Goal: Information Seeking & Learning: Check status

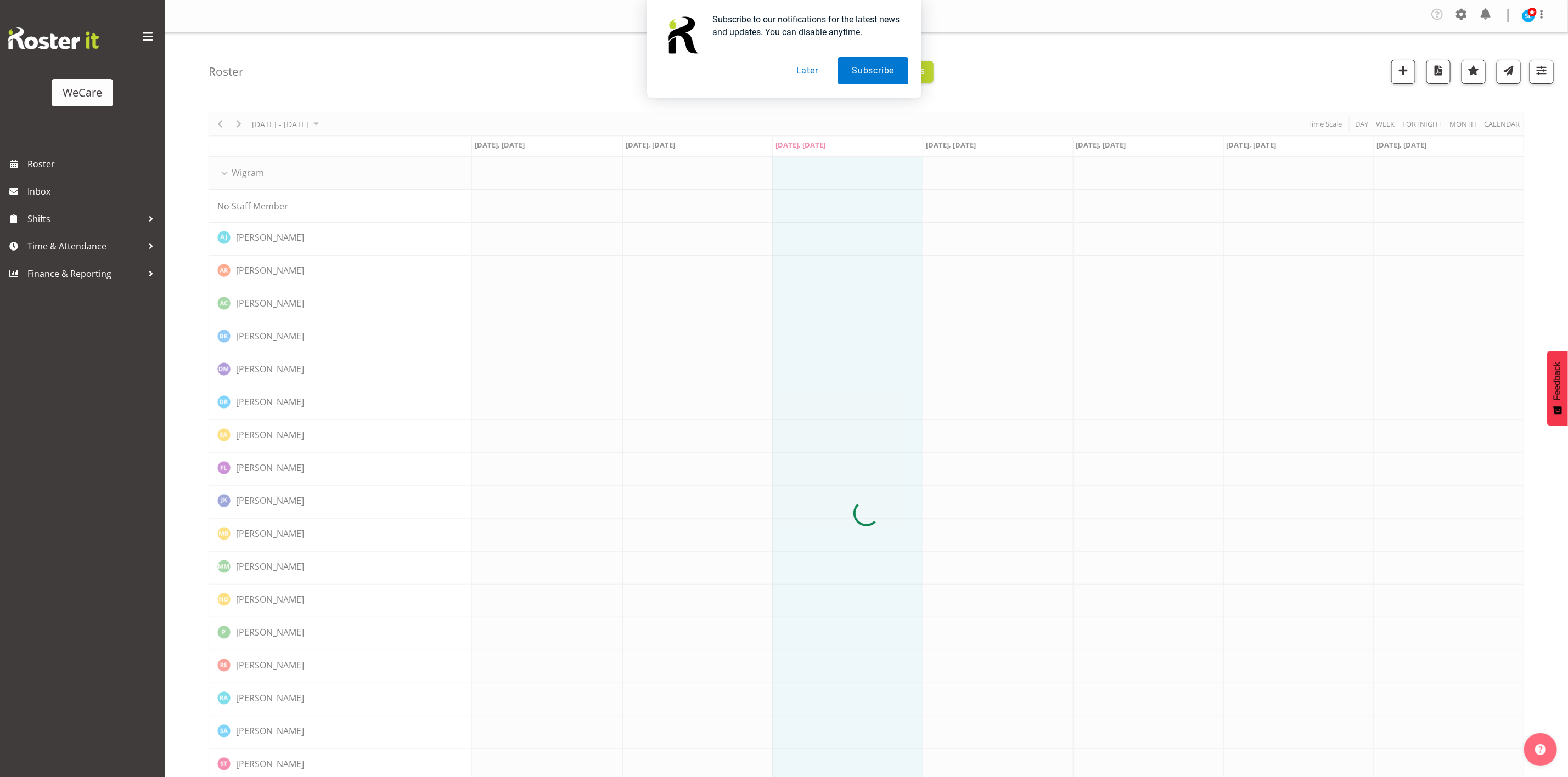
click at [810, 69] on button "Later" at bounding box center [807, 71] width 49 height 28
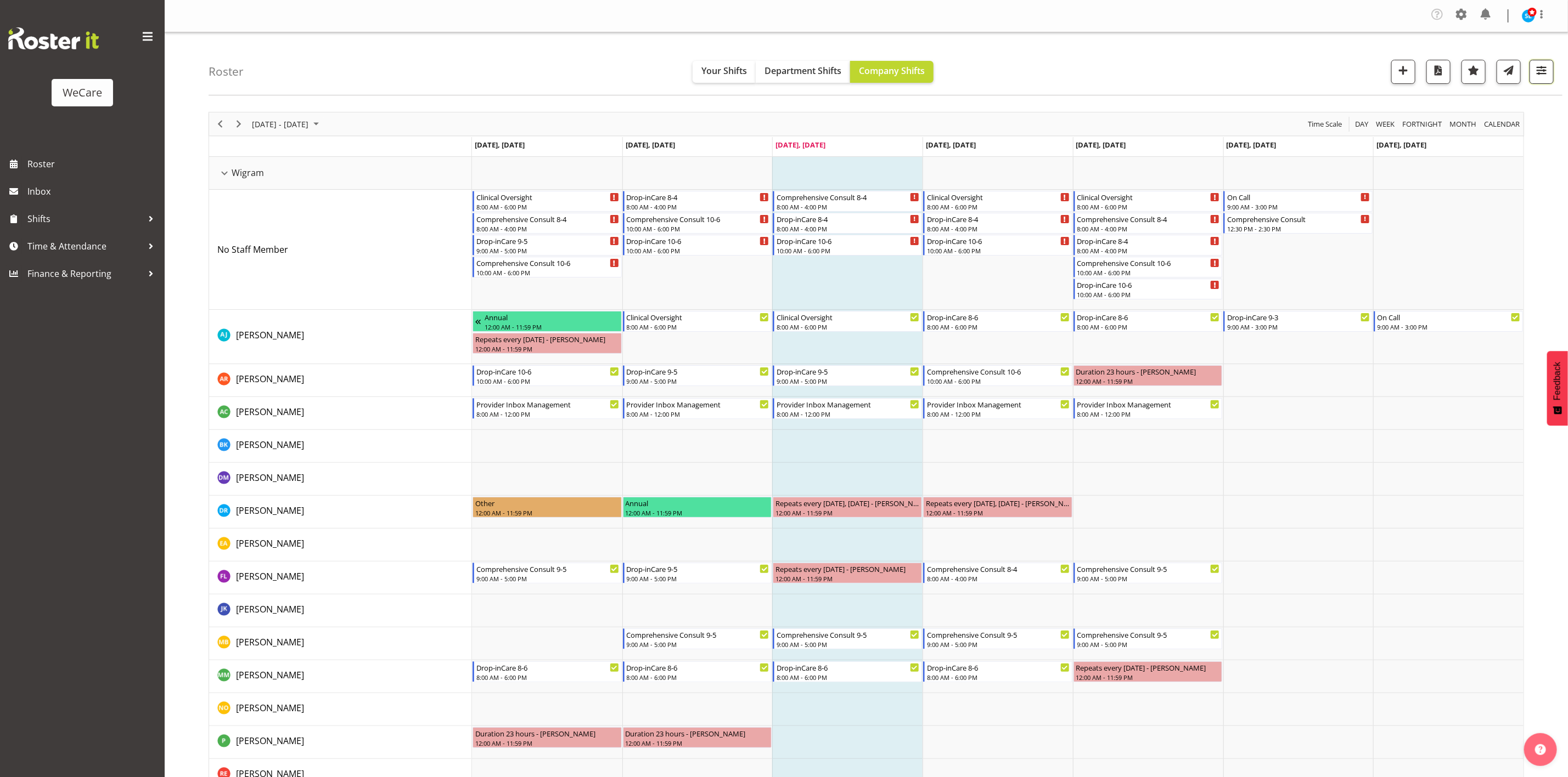
click at [1544, 71] on span "button" at bounding box center [1542, 71] width 15 height 14
click at [1470, 149] on button "1 Departments" at bounding box center [1476, 138] width 139 height 24
click at [1421, 234] on span at bounding box center [1419, 231] width 9 height 9
click at [1421, 234] on input "Level 3" at bounding box center [1418, 232] width 7 height 7
checkbox input "false"
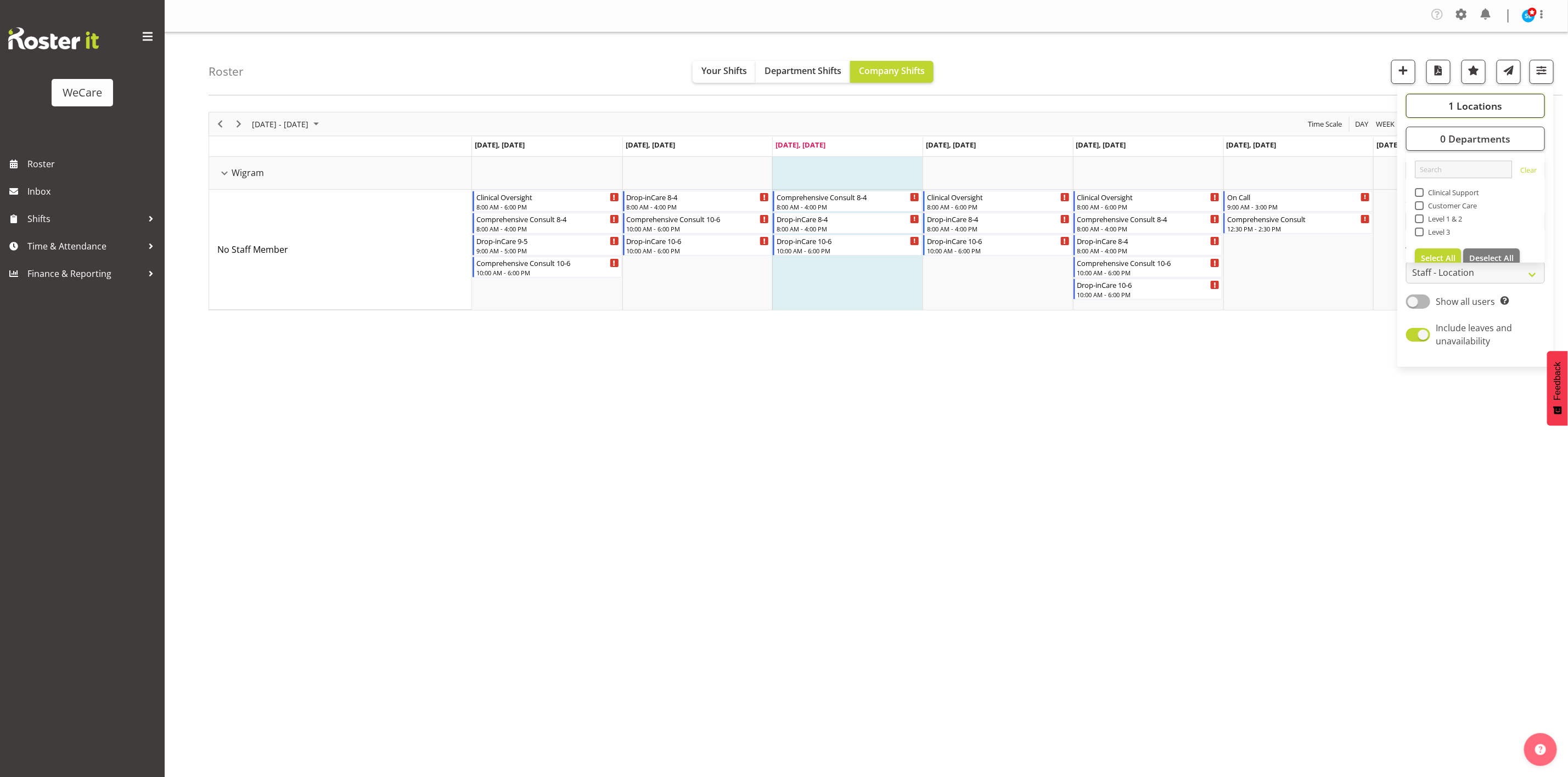
click at [1453, 107] on span "1 Locations" at bounding box center [1476, 106] width 54 height 13
click at [1428, 161] on span "Business Support Office" at bounding box center [1465, 159] width 83 height 9
click at [1422, 161] on input "Business Support Office" at bounding box center [1418, 159] width 7 height 7
checkbox input "true"
click at [1420, 229] on span at bounding box center [1419, 225] width 9 height 9
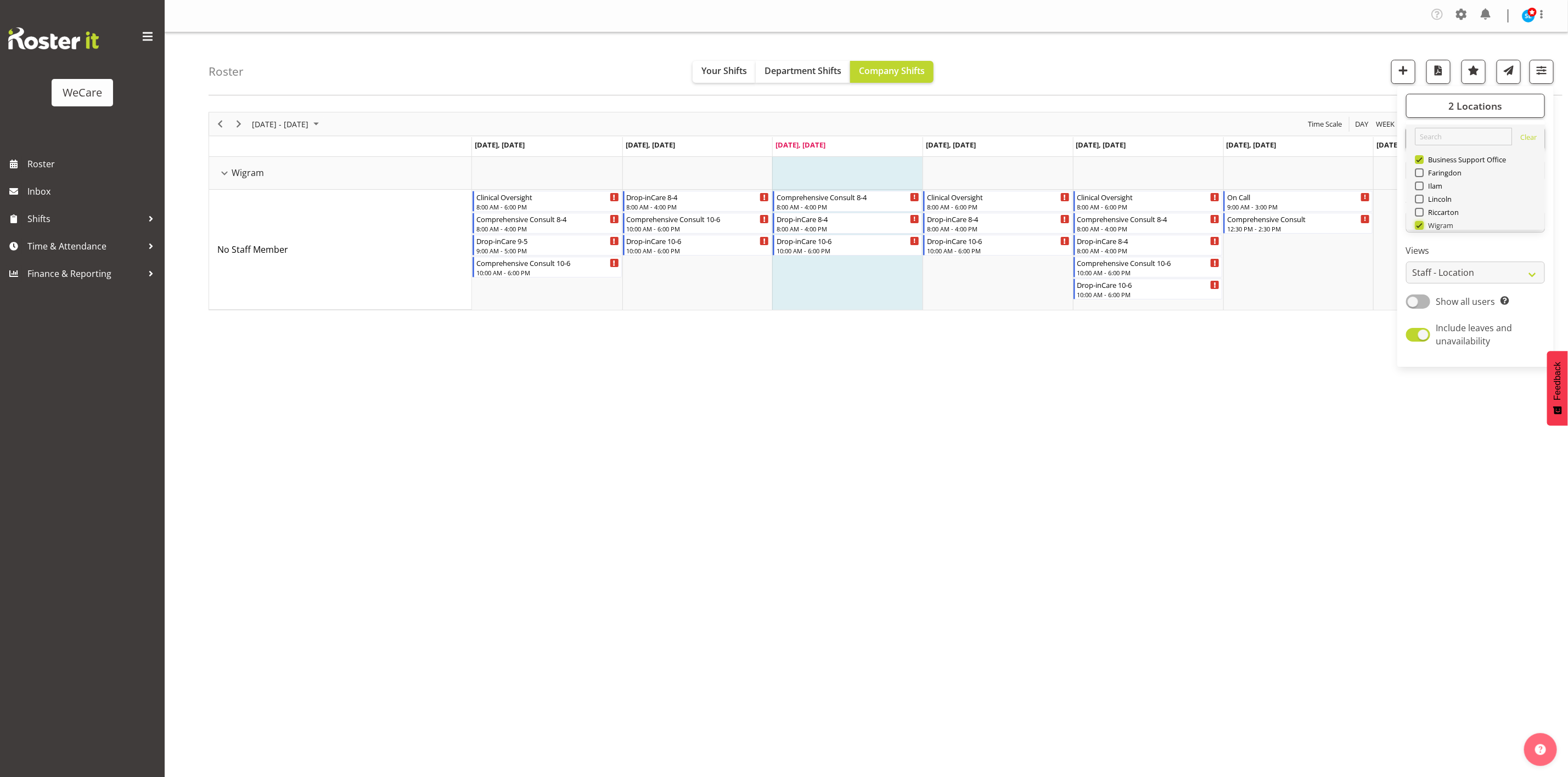
click at [1420, 229] on input "Wigram" at bounding box center [1418, 225] width 7 height 7
checkbox input "false"
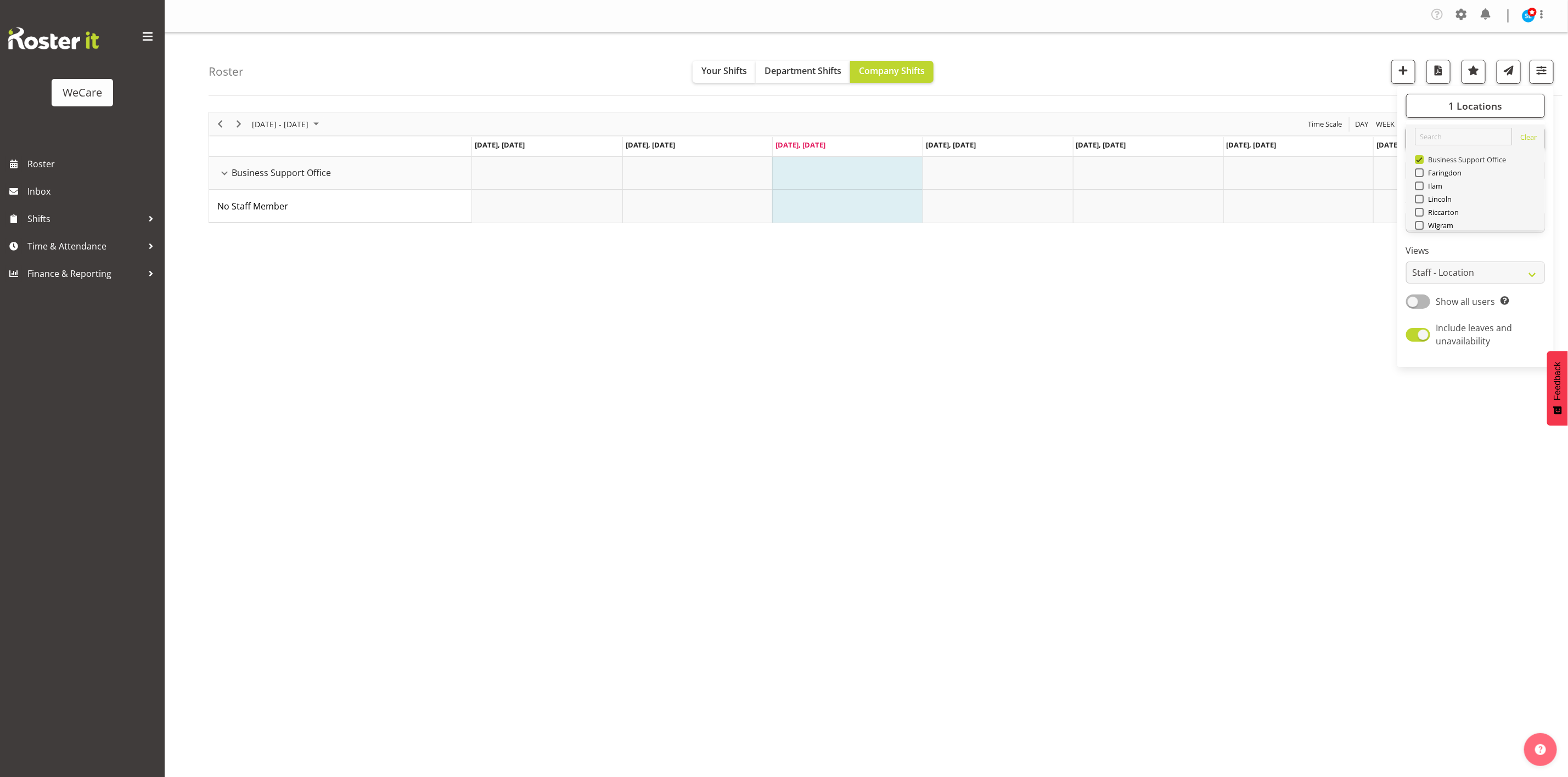
click at [1420, 159] on span at bounding box center [1419, 159] width 9 height 9
click at [1420, 159] on input "Business Support Office" at bounding box center [1418, 159] width 7 height 7
checkbox input "false"
click at [1418, 173] on span at bounding box center [1419, 173] width 9 height 9
click at [1418, 173] on input "Faringdon" at bounding box center [1418, 173] width 7 height 7
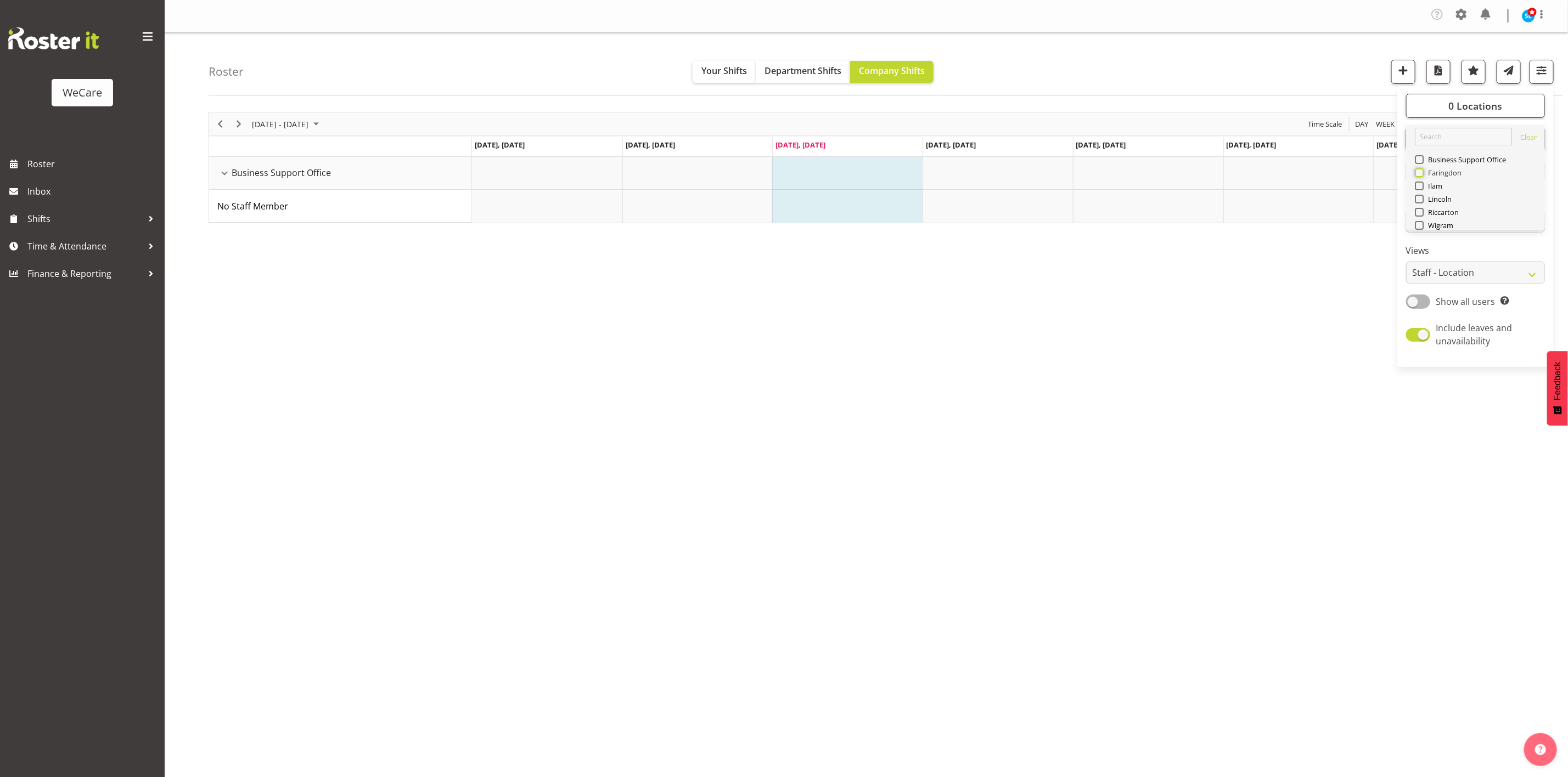
checkbox input "true"
click at [1176, 63] on div "Roster Your Shifts Department Shifts Company Shifts 1 Locations Clear Business …" at bounding box center [885, 64] width 1354 height 63
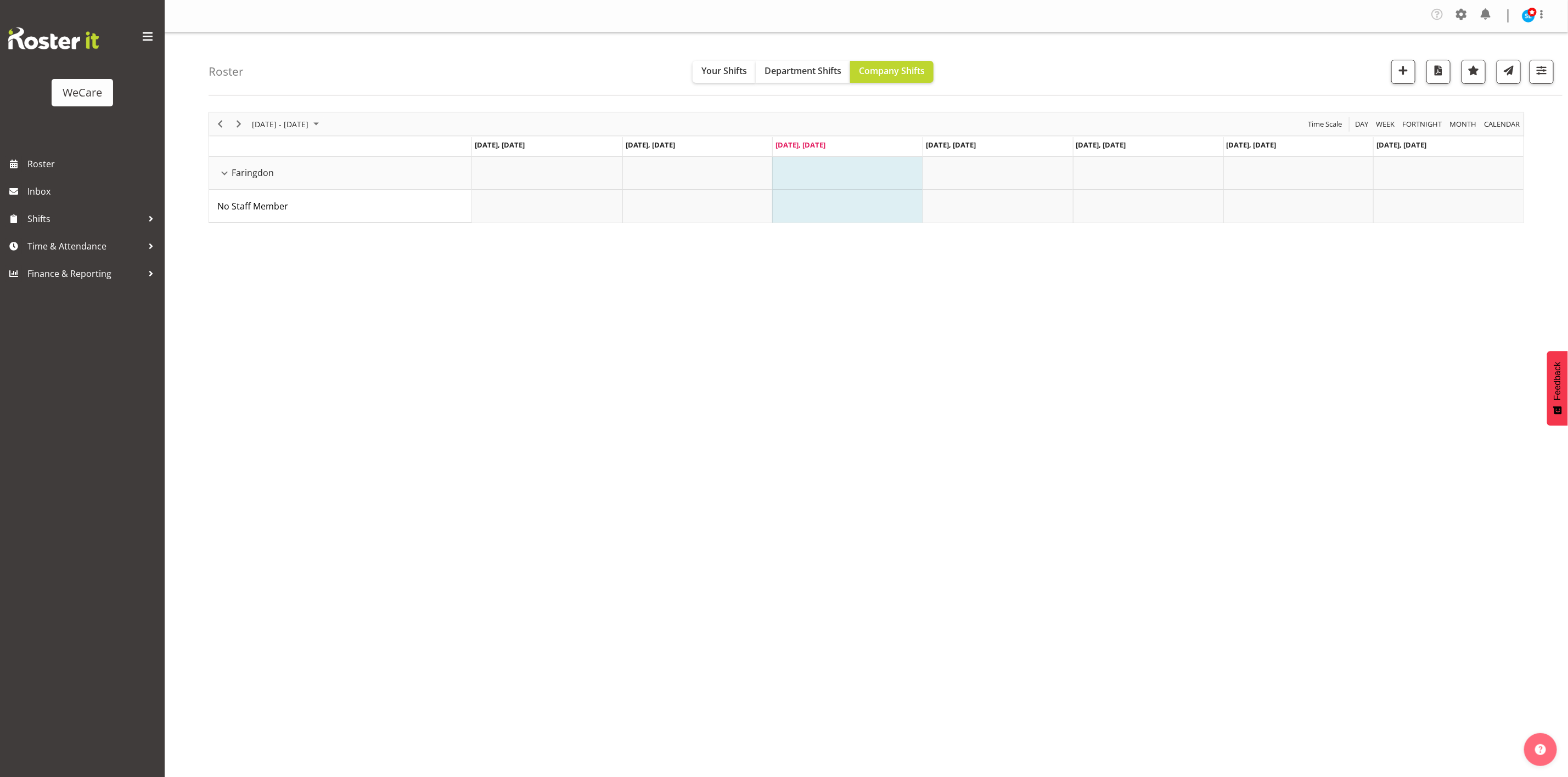
click at [1545, 87] on div "Roster Your Shifts Department Shifts Company Shifts 1 Locations Clear Business …" at bounding box center [885, 64] width 1354 height 63
click at [1540, 77] on span "button" at bounding box center [1542, 71] width 15 height 14
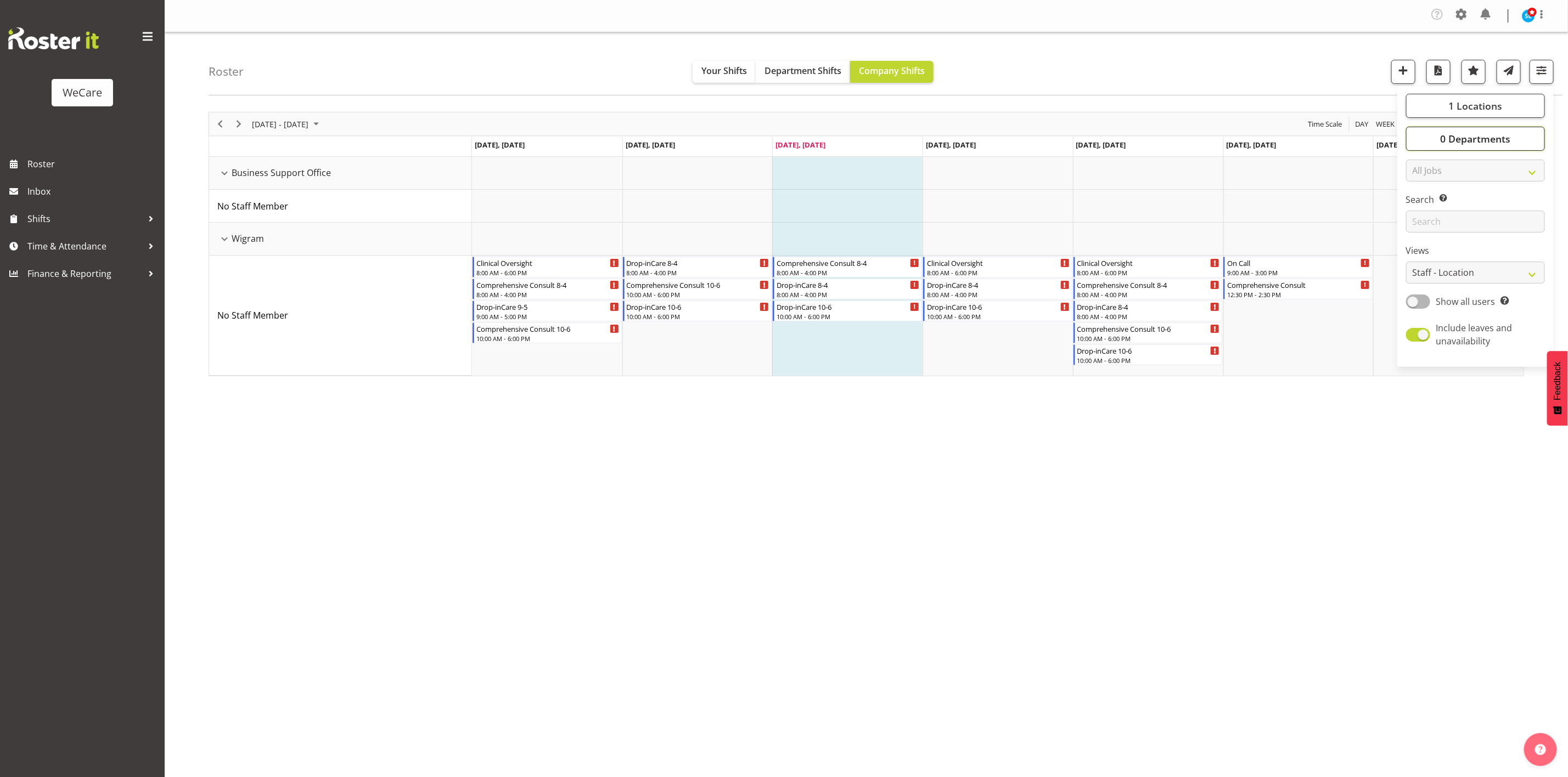
click at [1470, 143] on span "0 Departments" at bounding box center [1475, 139] width 71 height 13
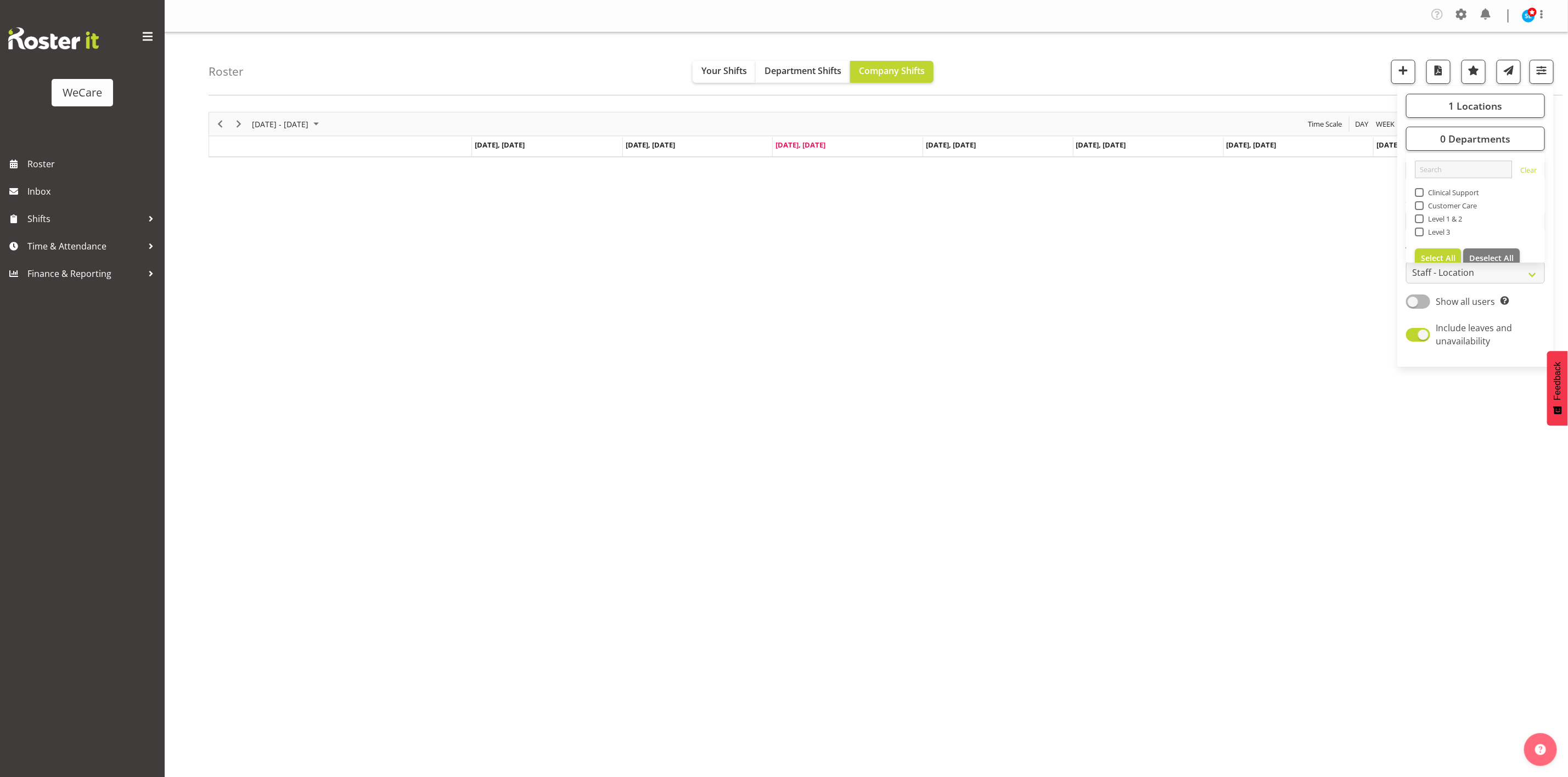
click at [1285, 51] on div "Roster Your Shifts Department Shifts Company Shifts 1 Locations Clear Business …" at bounding box center [885, 64] width 1354 height 63
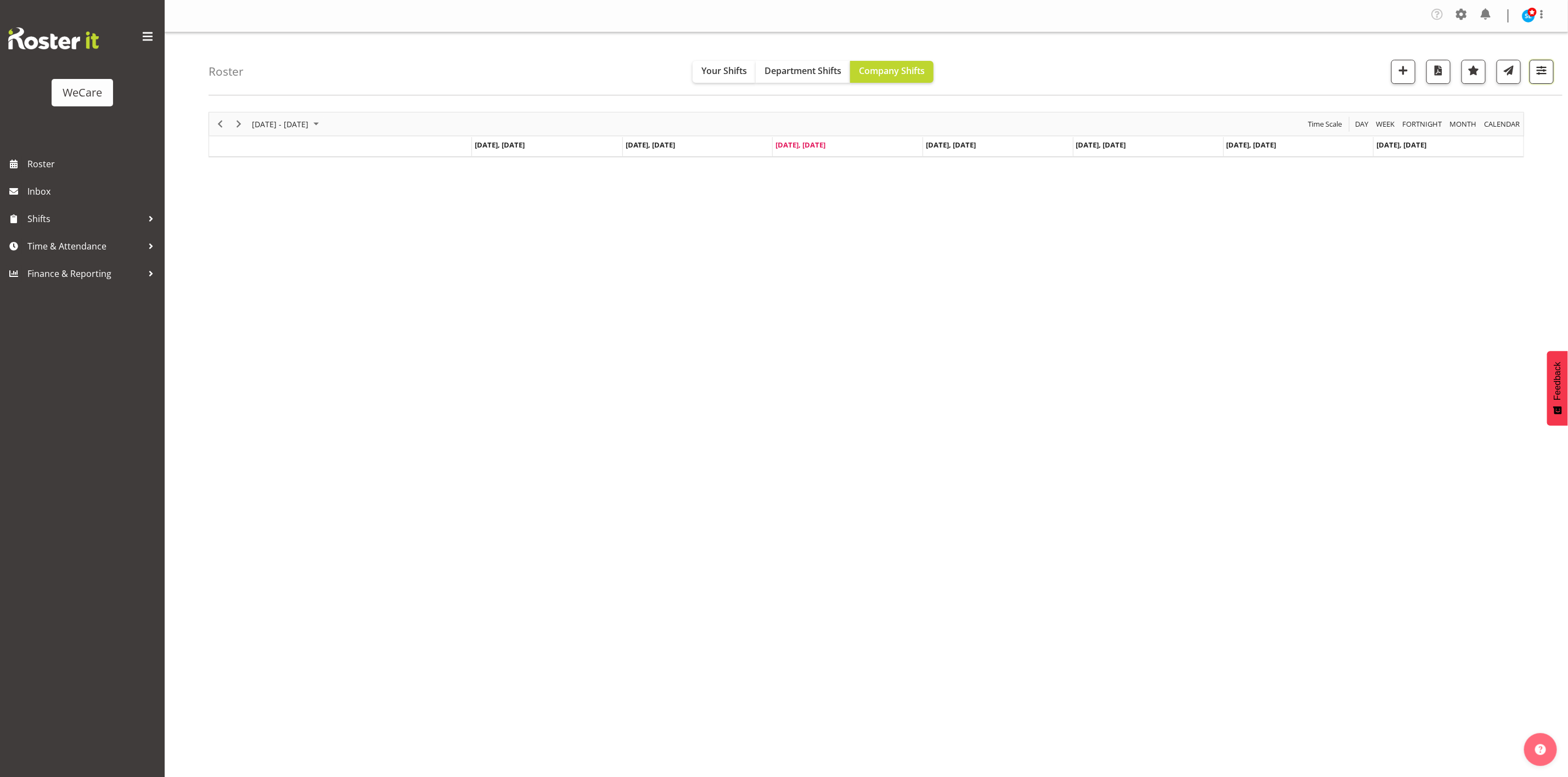
click at [1544, 65] on span "button" at bounding box center [1542, 71] width 15 height 14
click at [1475, 145] on span "0 Departments" at bounding box center [1475, 139] width 71 height 13
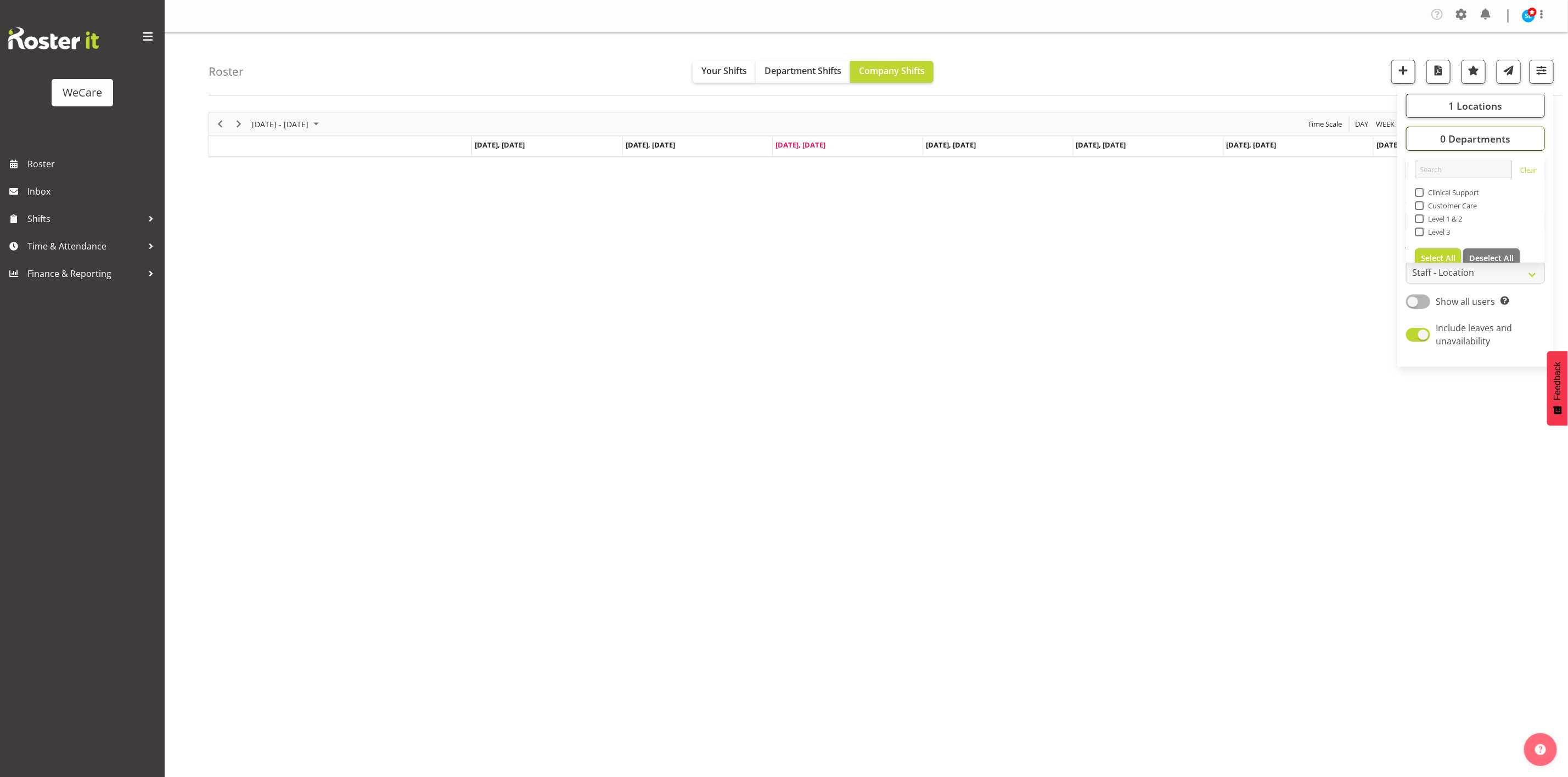
scroll to position [13, 0]
click at [1420, 179] on span at bounding box center [1419, 179] width 9 height 9
click at [1420, 179] on input "Clinical Support" at bounding box center [1418, 179] width 7 height 7
checkbox input "true"
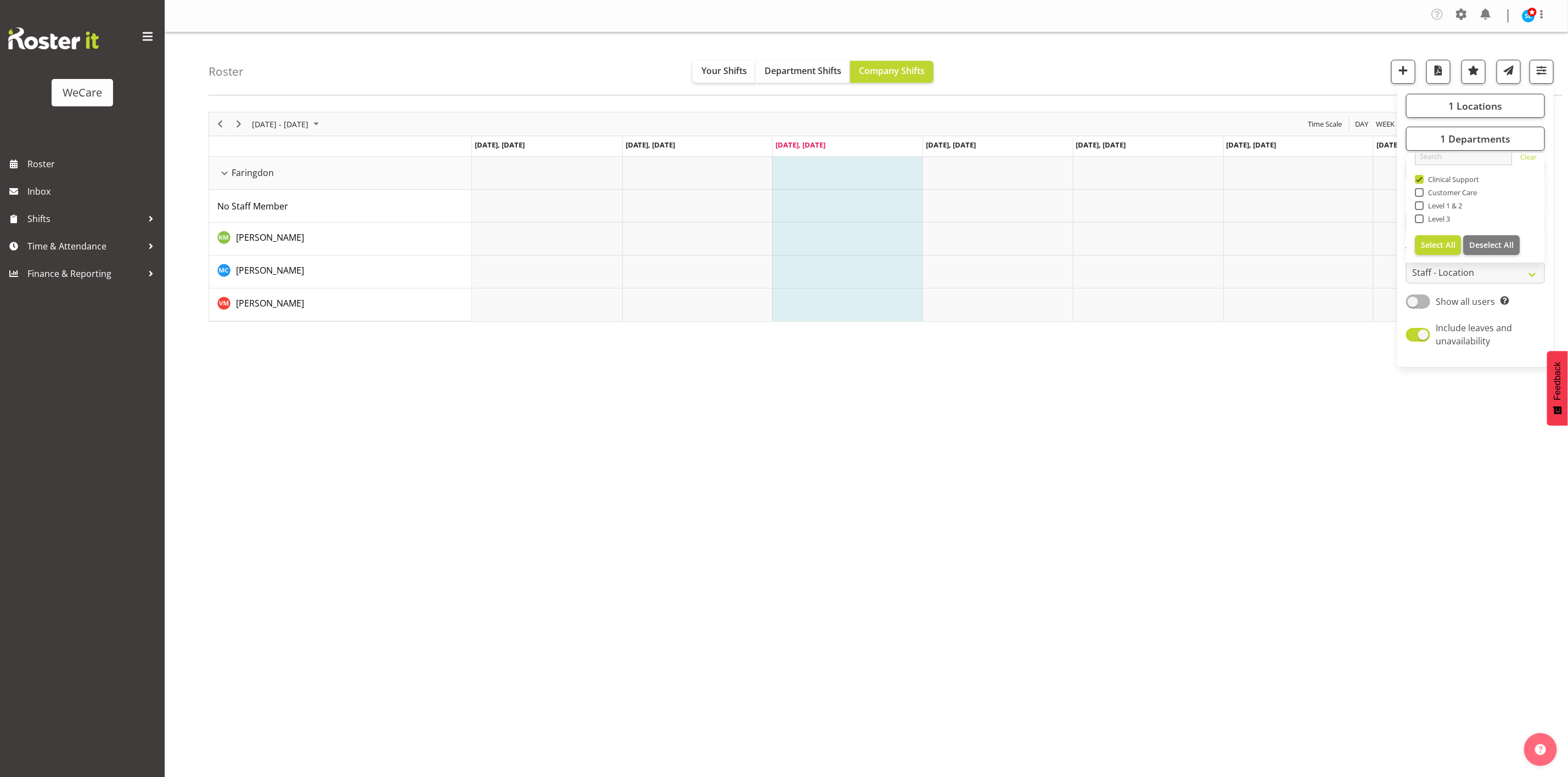
click at [1306, 63] on div "Roster Your Shifts Department Shifts Company Shifts 1 Locations Clear Business …" at bounding box center [885, 64] width 1354 height 63
click at [239, 127] on span "Next" at bounding box center [239, 124] width 13 height 14
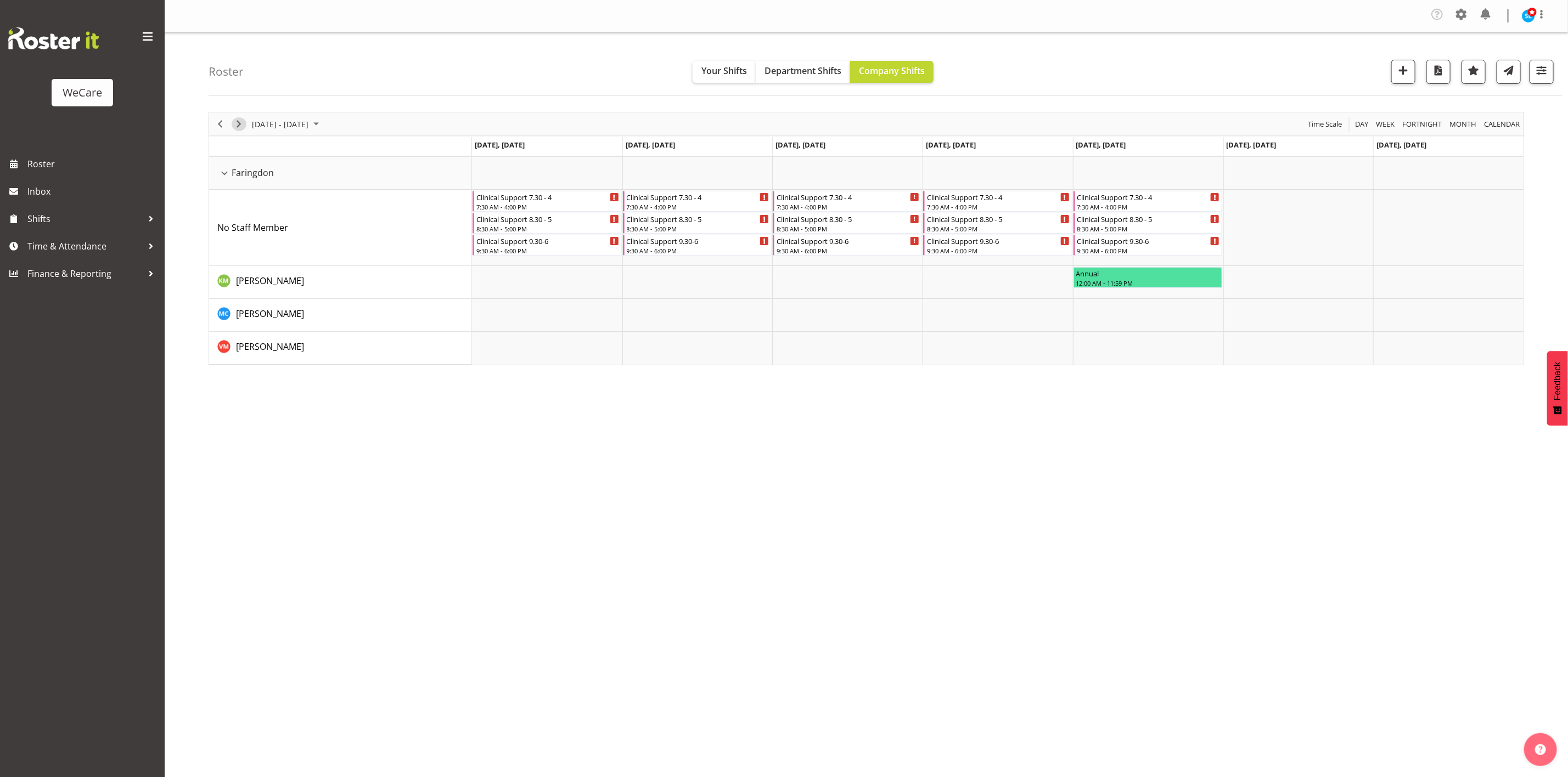
click at [241, 127] on span "Next" at bounding box center [239, 124] width 13 height 14
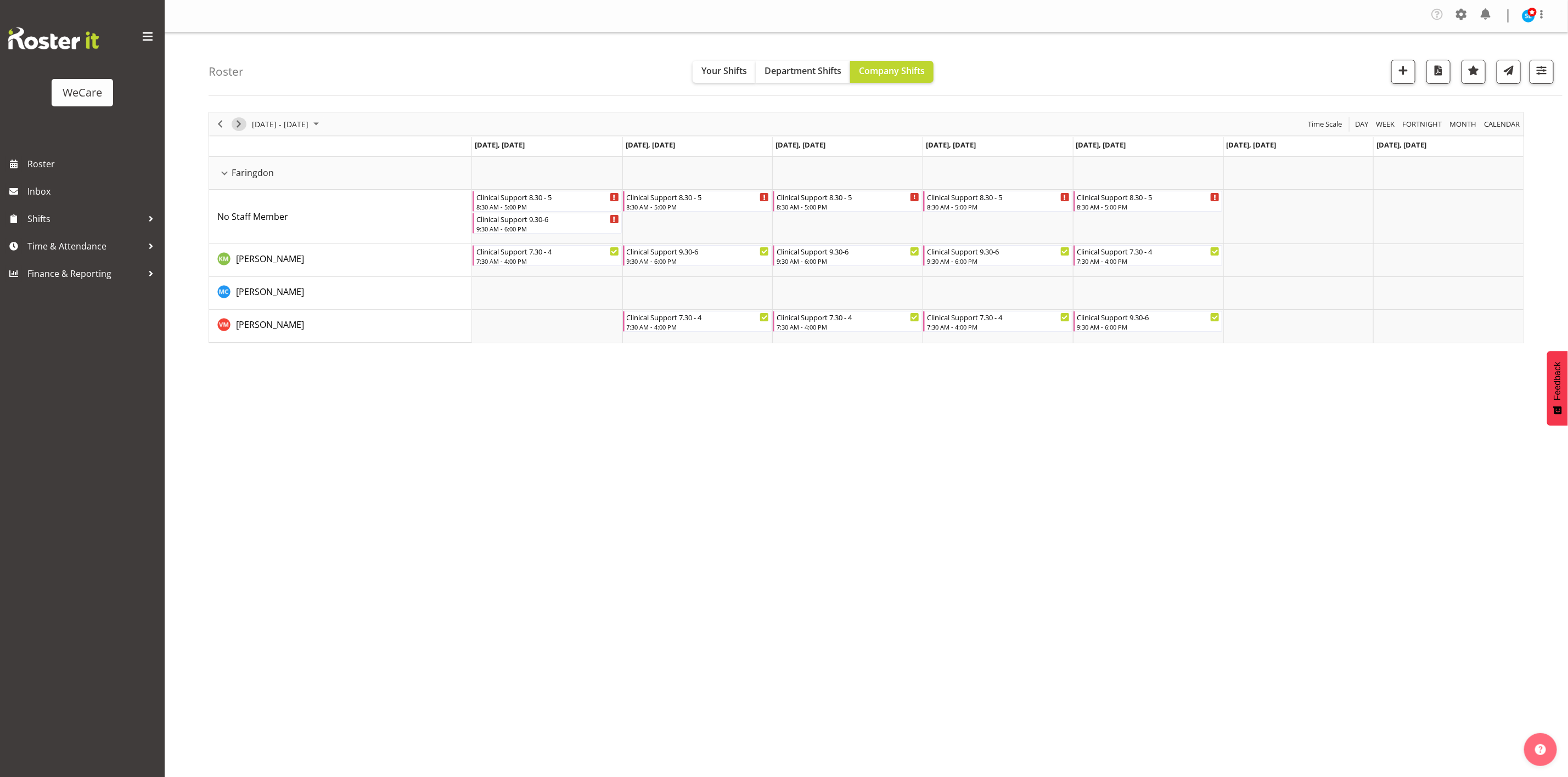
click at [241, 125] on span "Next" at bounding box center [239, 124] width 13 height 14
click at [1527, 74] on div at bounding box center [1538, 72] width 33 height 24
click at [1535, 77] on span "button" at bounding box center [1542, 71] width 15 height 14
click at [1148, 65] on div "Roster Your Shifts Department Shifts Company Shifts 1 Locations Clear Business …" at bounding box center [885, 64] width 1354 height 63
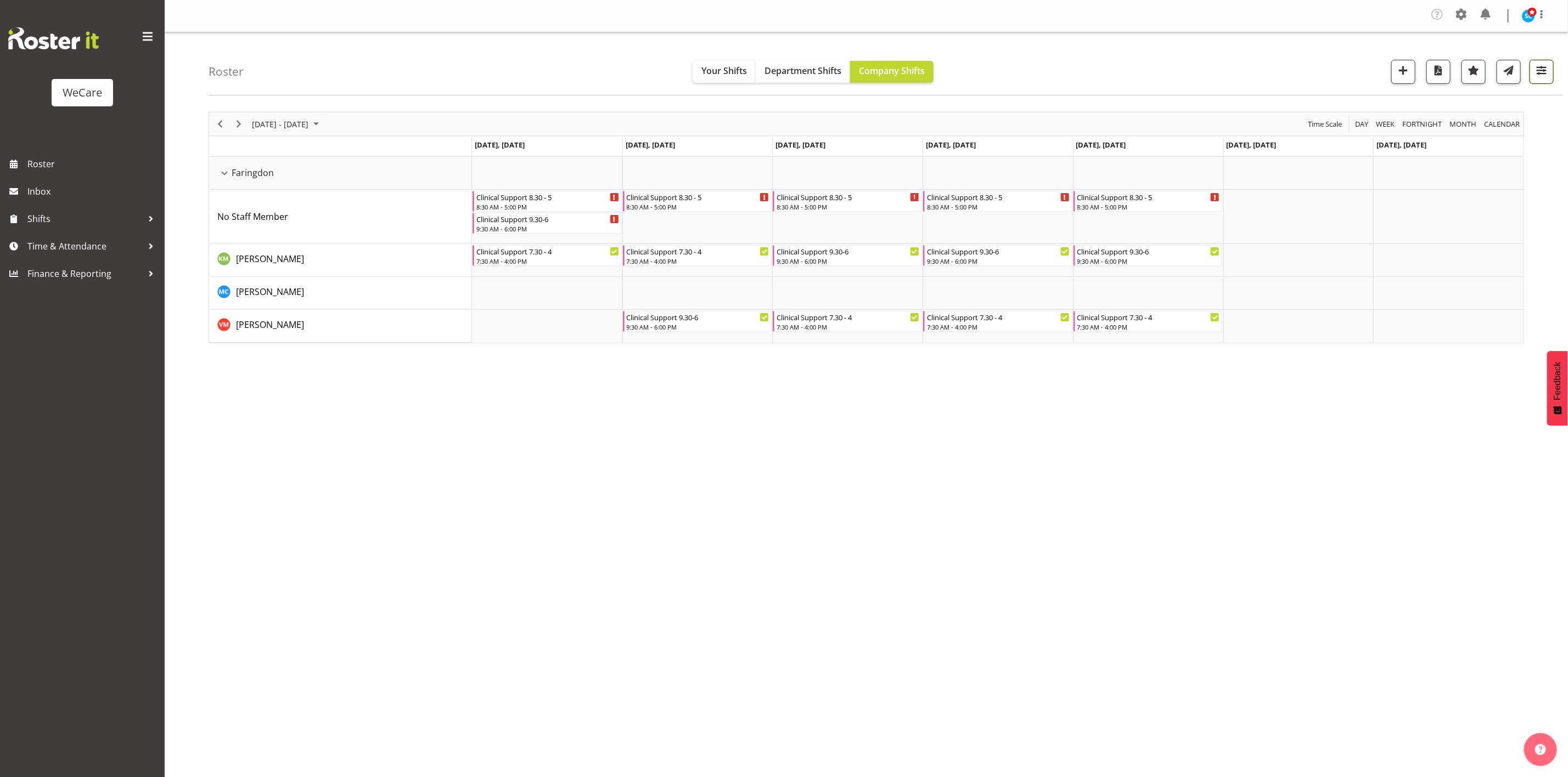
click at [1547, 74] on span "button" at bounding box center [1542, 71] width 15 height 14
click at [1225, 38] on div "Roster Your Shifts Department Shifts Company Shifts 1 Locations Clear Business …" at bounding box center [885, 64] width 1354 height 63
click at [239, 125] on span "Next" at bounding box center [239, 124] width 13 height 14
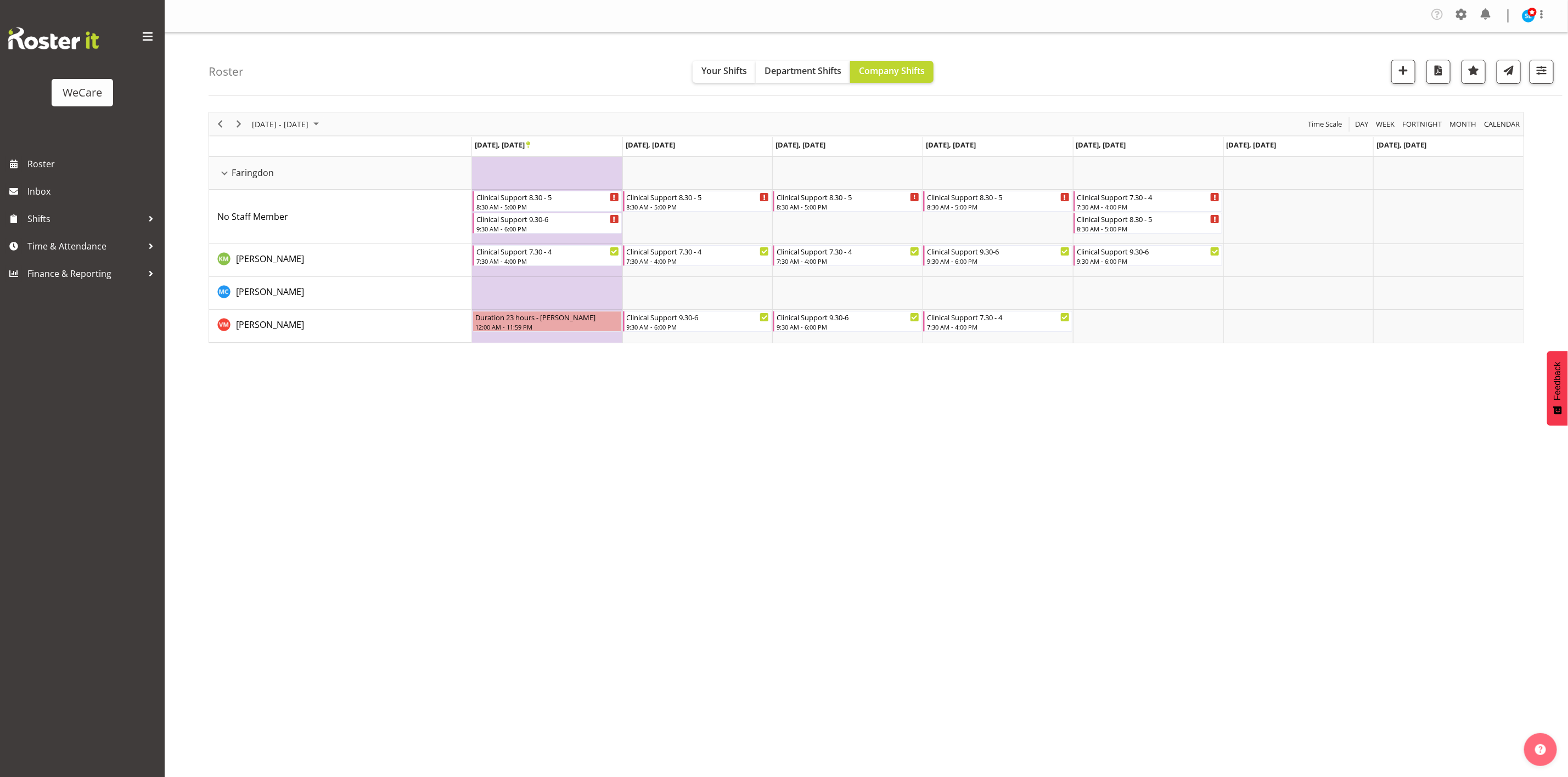
click at [666, 407] on div "[DATE] - [DATE] [DATE] Day Week Fortnight Month calendar Month Agenda Time Scal…" at bounding box center [888, 323] width 1360 height 439
click at [244, 123] on span "Next" at bounding box center [239, 124] width 13 height 14
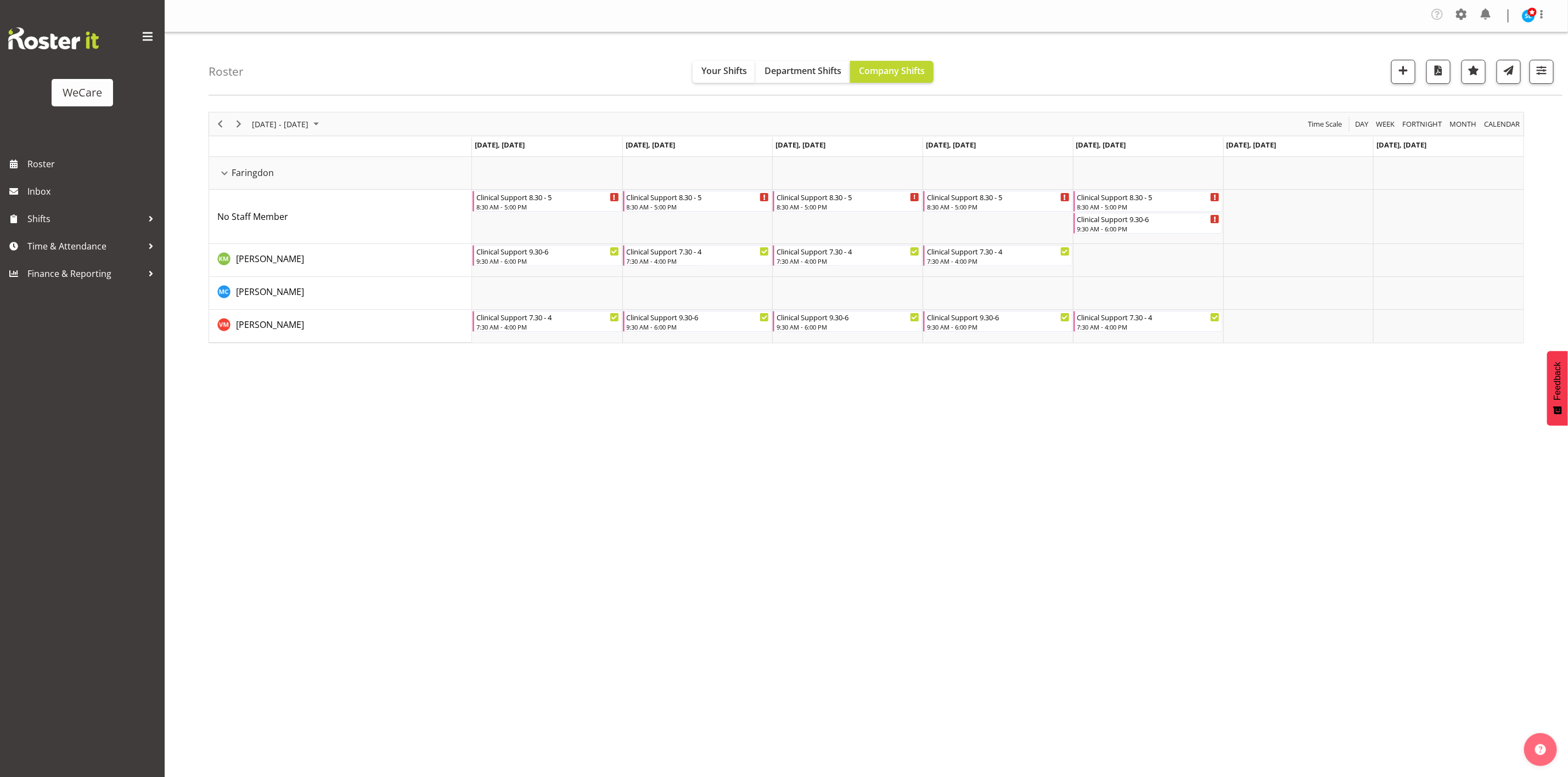
click at [356, 641] on div "Company Settings Roles & Skills Tasks Jobs Employees Locations & Departments Ac…" at bounding box center [866, 388] width 1403 height 777
click at [1552, 74] on button "button" at bounding box center [1542, 72] width 24 height 24
click at [1517, 143] on button "1 Departments" at bounding box center [1476, 138] width 139 height 24
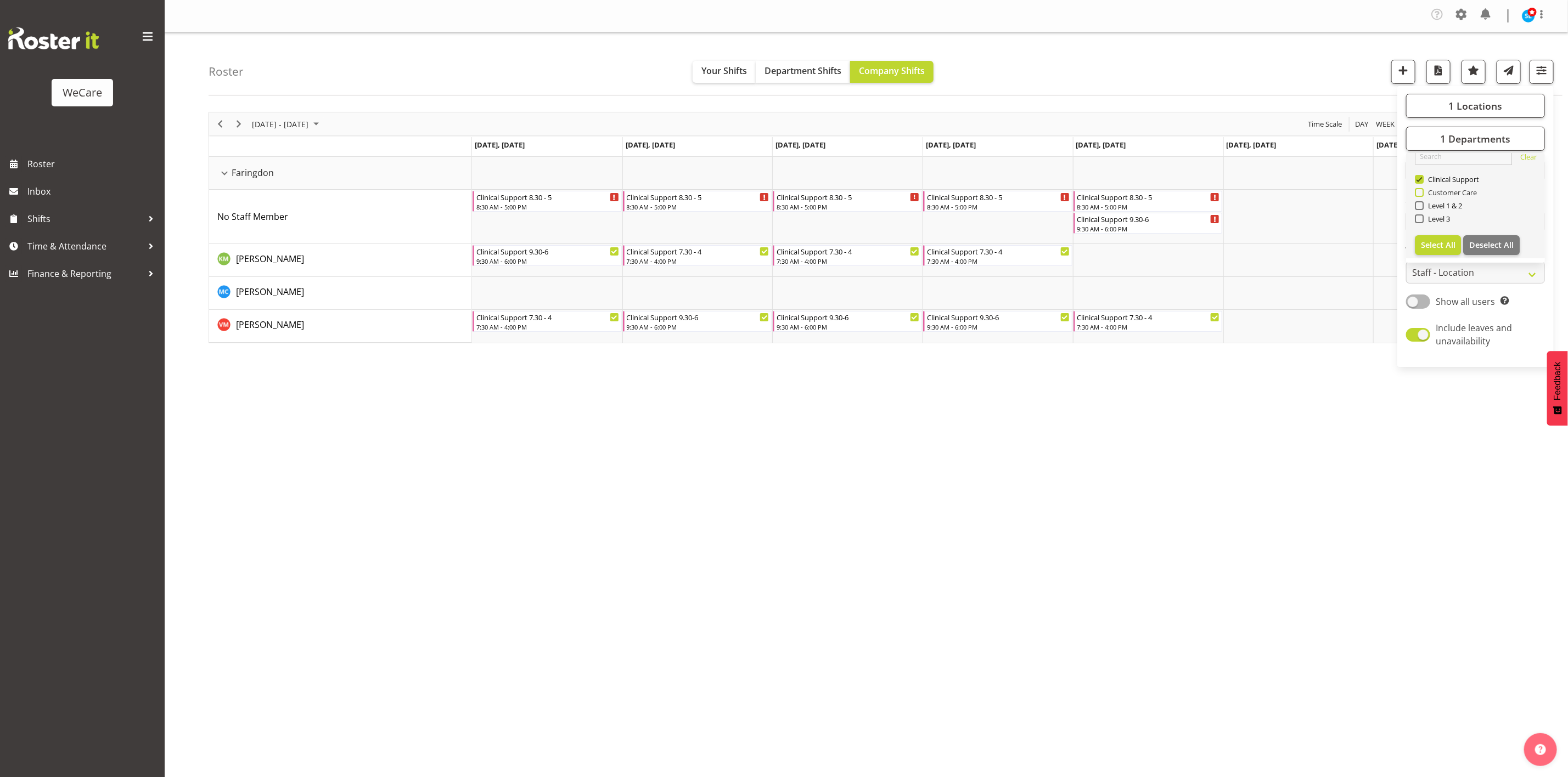
click at [1424, 194] on span "Customer Care" at bounding box center [1451, 192] width 54 height 9
click at [1422, 194] on input "Customer Care" at bounding box center [1418, 192] width 7 height 7
checkbox input "true"
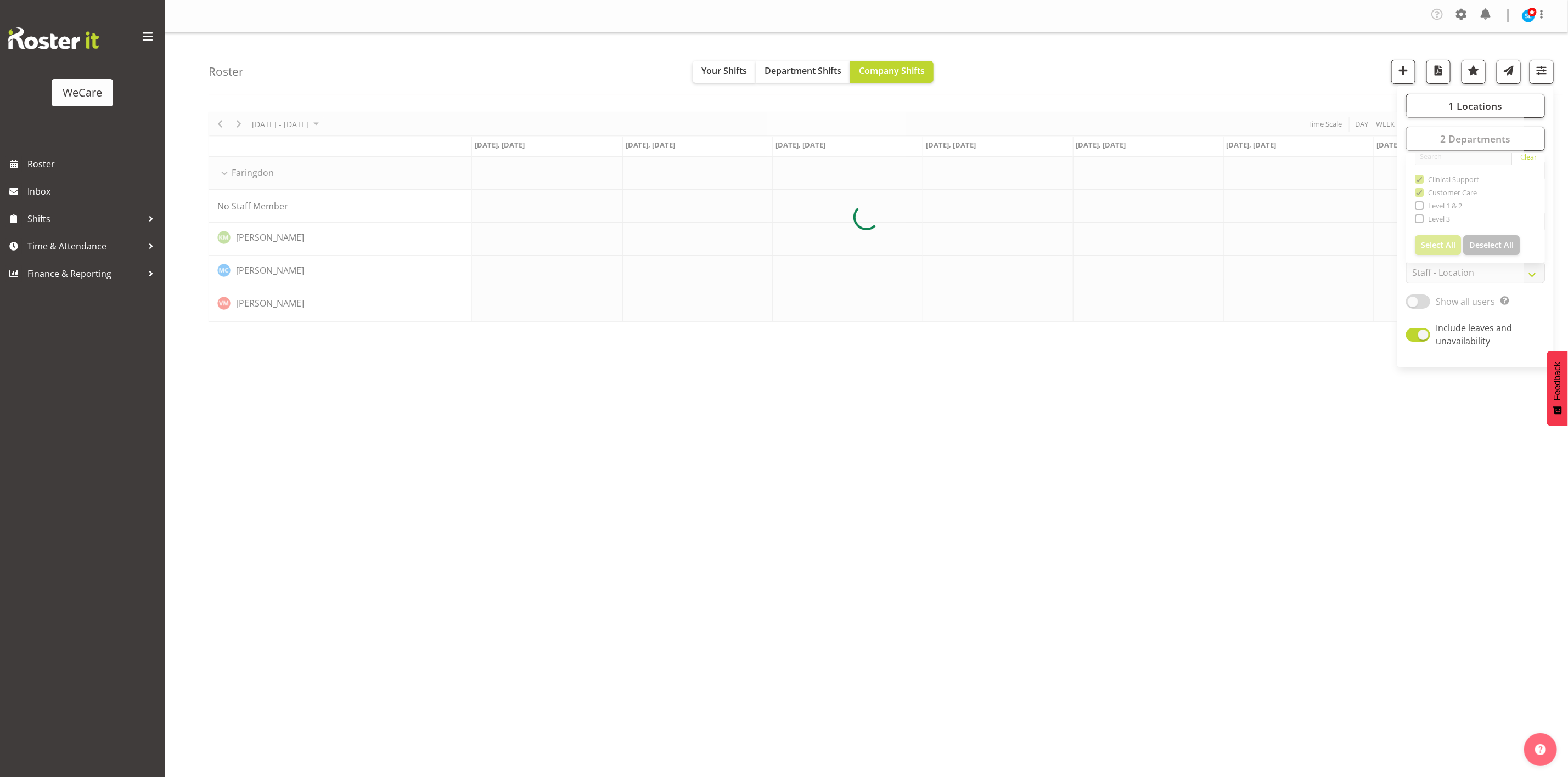
click at [1255, 67] on div "Roster Your Shifts Department Shifts Company Shifts 1 Locations Clear Business …" at bounding box center [885, 64] width 1354 height 63
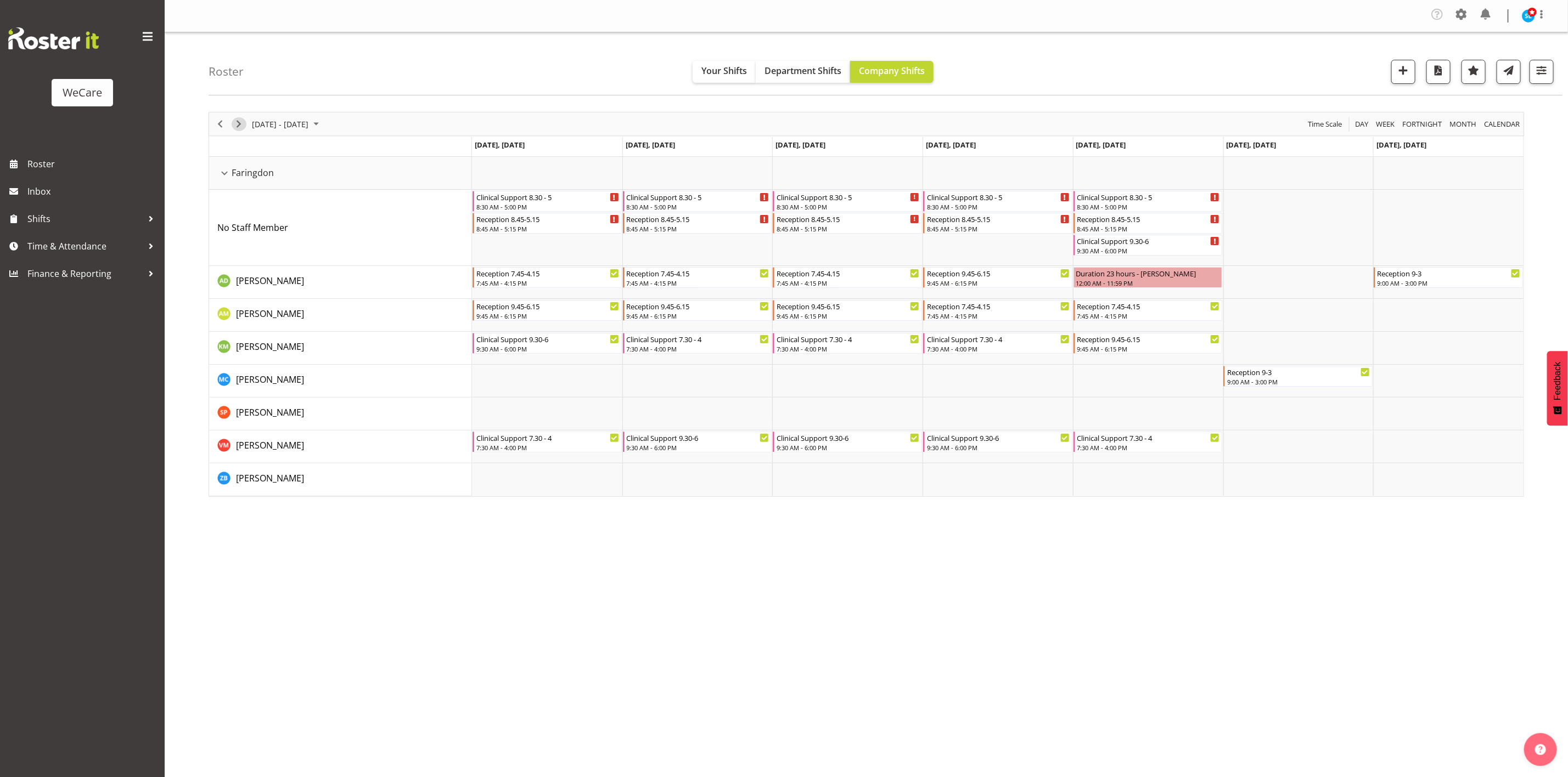
click at [241, 126] on span "Next" at bounding box center [239, 124] width 13 height 14
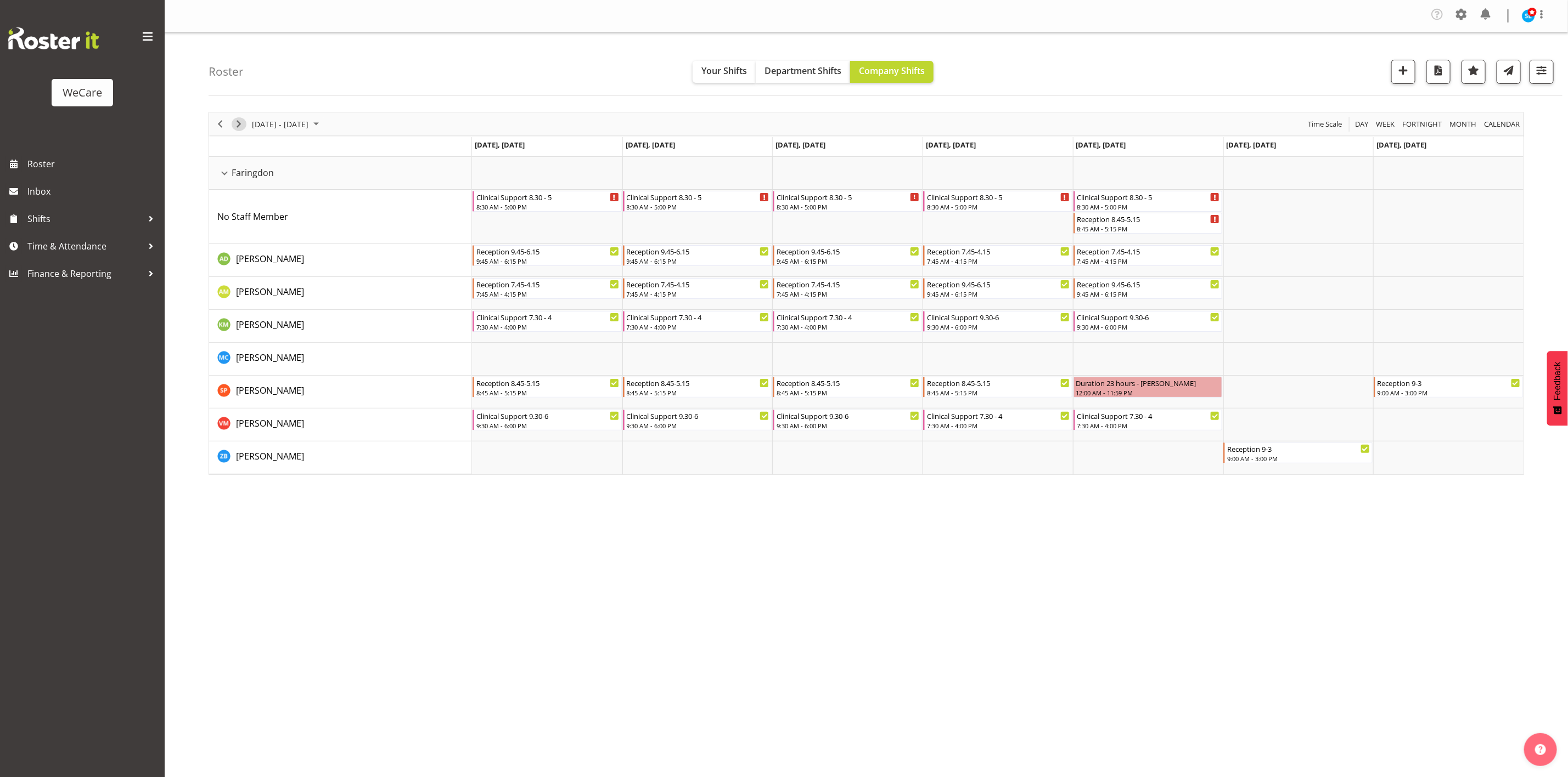
click at [237, 126] on span "Next" at bounding box center [239, 124] width 13 height 14
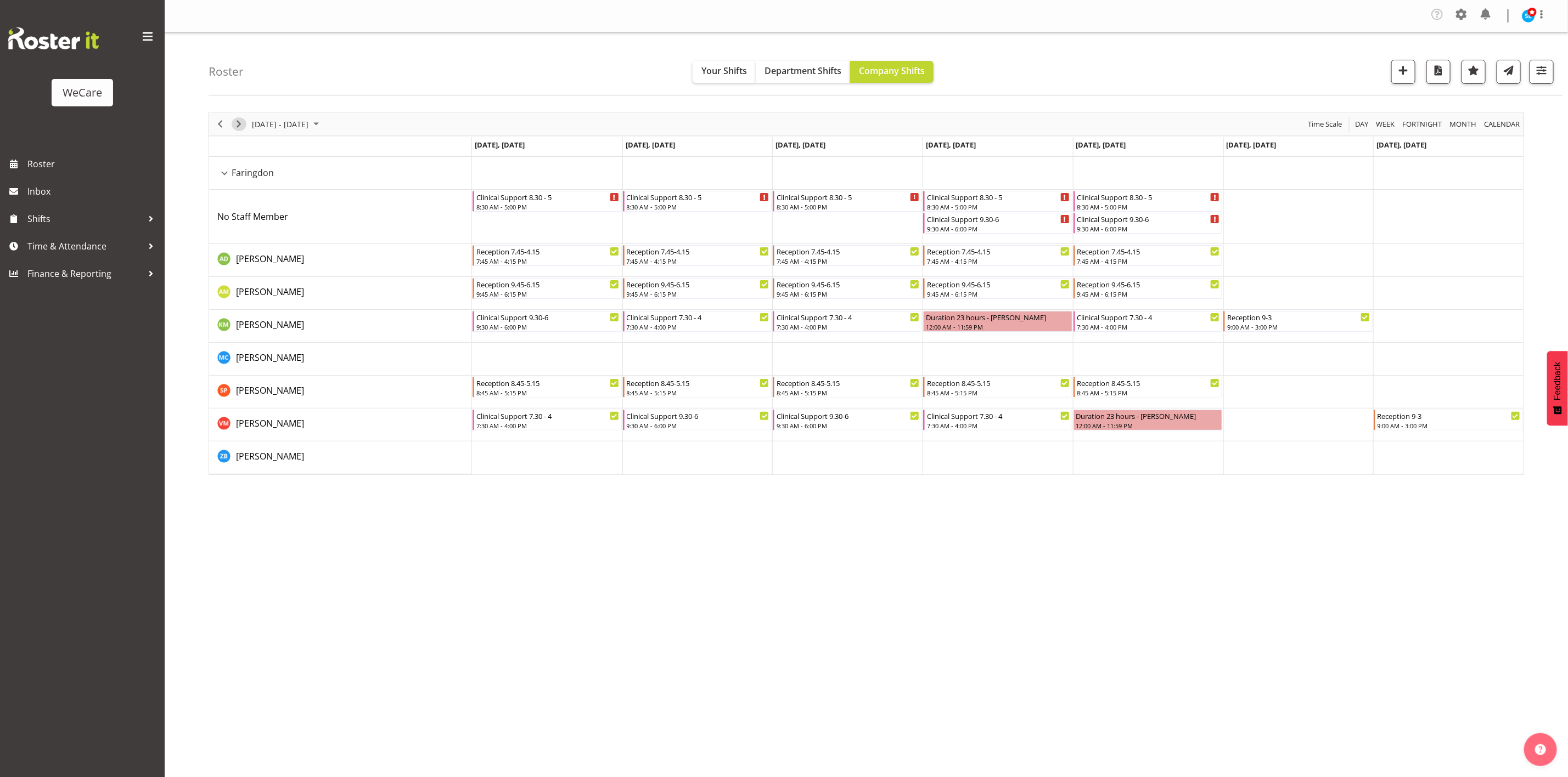
click at [244, 119] on span "Next" at bounding box center [239, 124] width 13 height 14
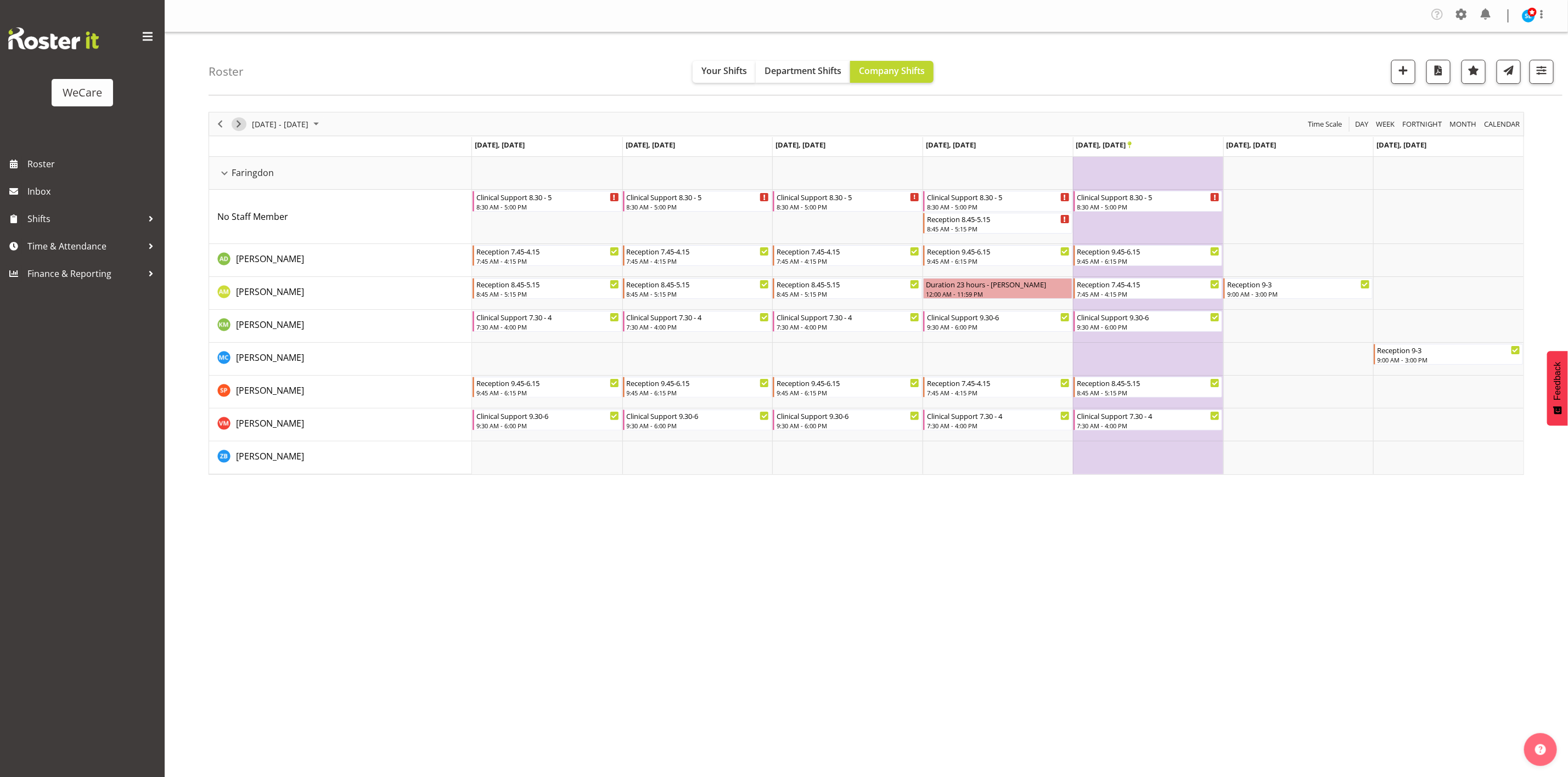
click at [243, 125] on span "Next" at bounding box center [239, 124] width 13 height 14
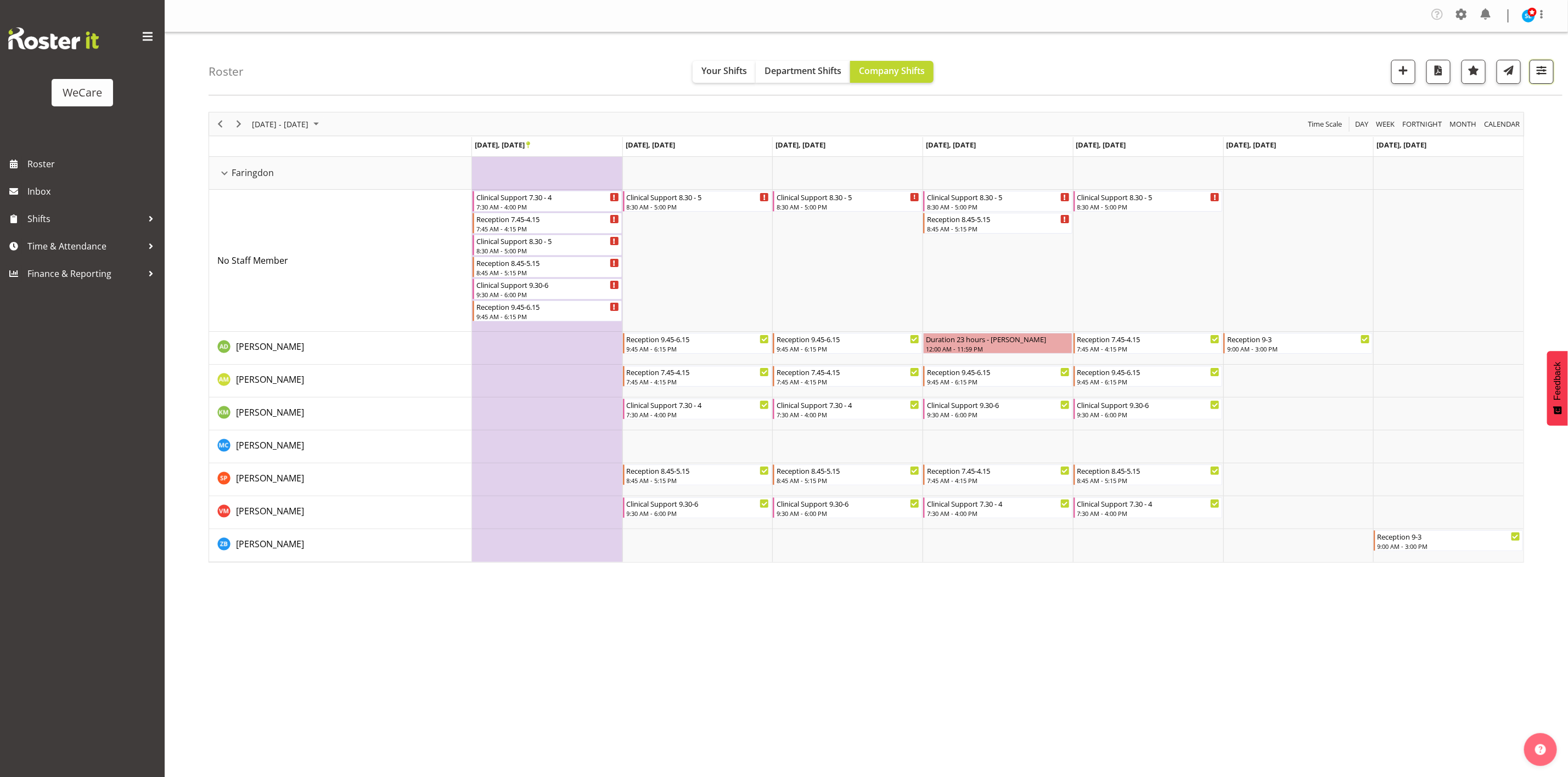
click at [1548, 72] on span "button" at bounding box center [1542, 71] width 15 height 14
click at [1457, 135] on span "2 Departments" at bounding box center [1475, 139] width 71 height 13
click at [1465, 106] on span "1 Locations" at bounding box center [1476, 106] width 54 height 13
click at [1420, 175] on span at bounding box center [1419, 173] width 9 height 9
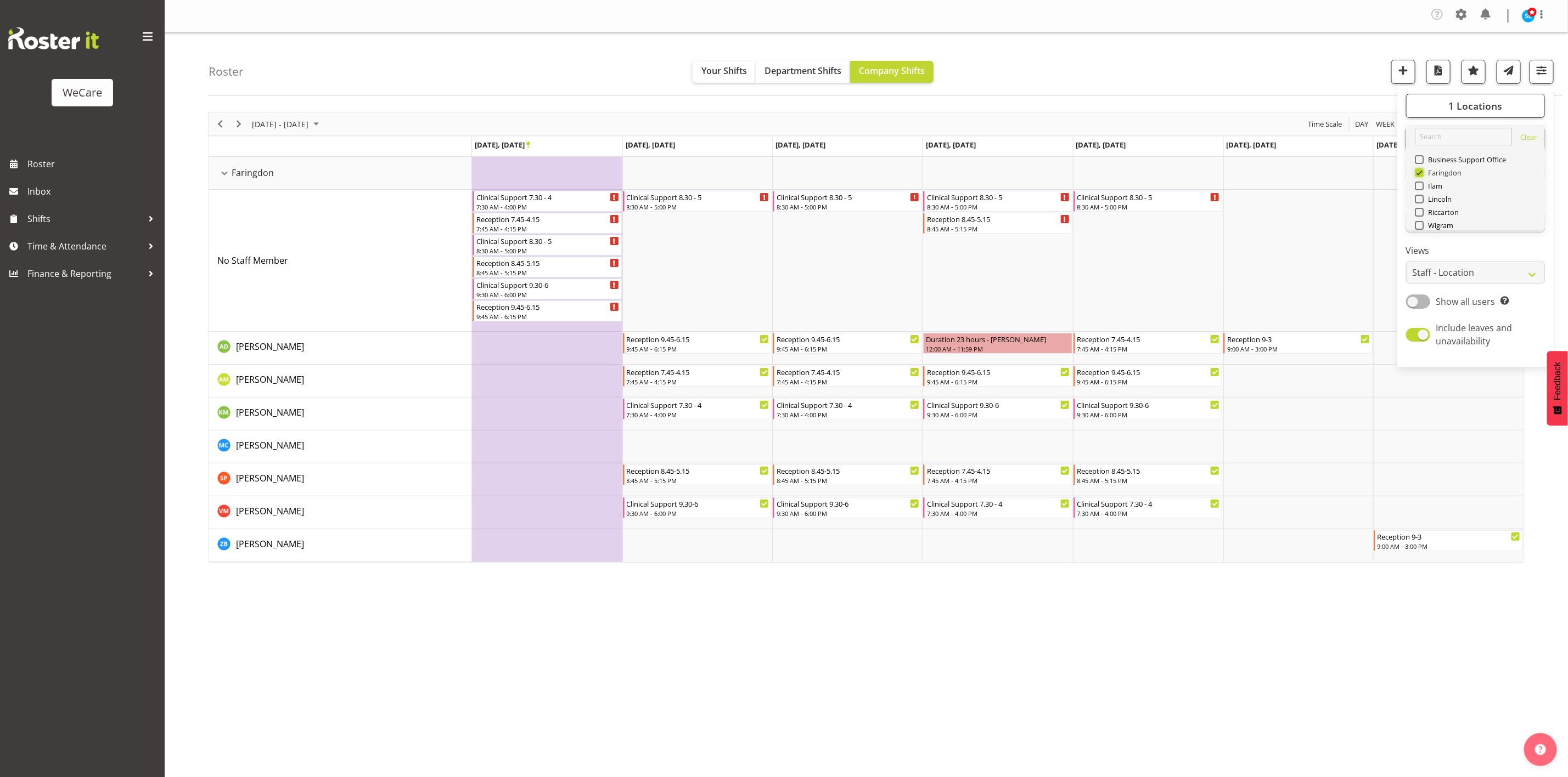
click at [1420, 175] on input "Faringdon" at bounding box center [1418, 173] width 7 height 7
checkbox input "false"
click at [1423, 227] on span at bounding box center [1419, 225] width 9 height 9
click at [1422, 227] on input "Wigram" at bounding box center [1418, 225] width 7 height 7
checkbox input "true"
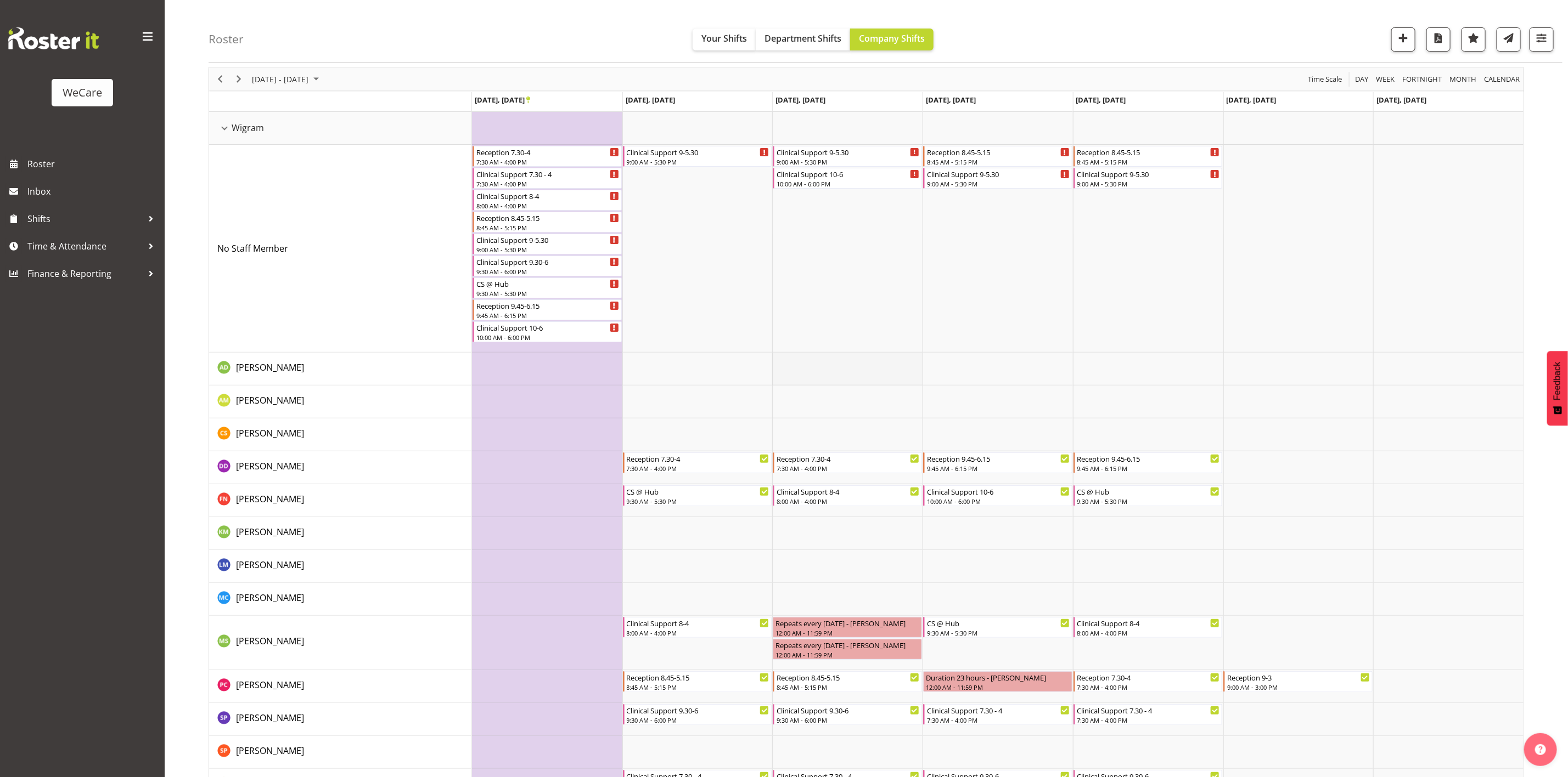
scroll to position [79, 0]
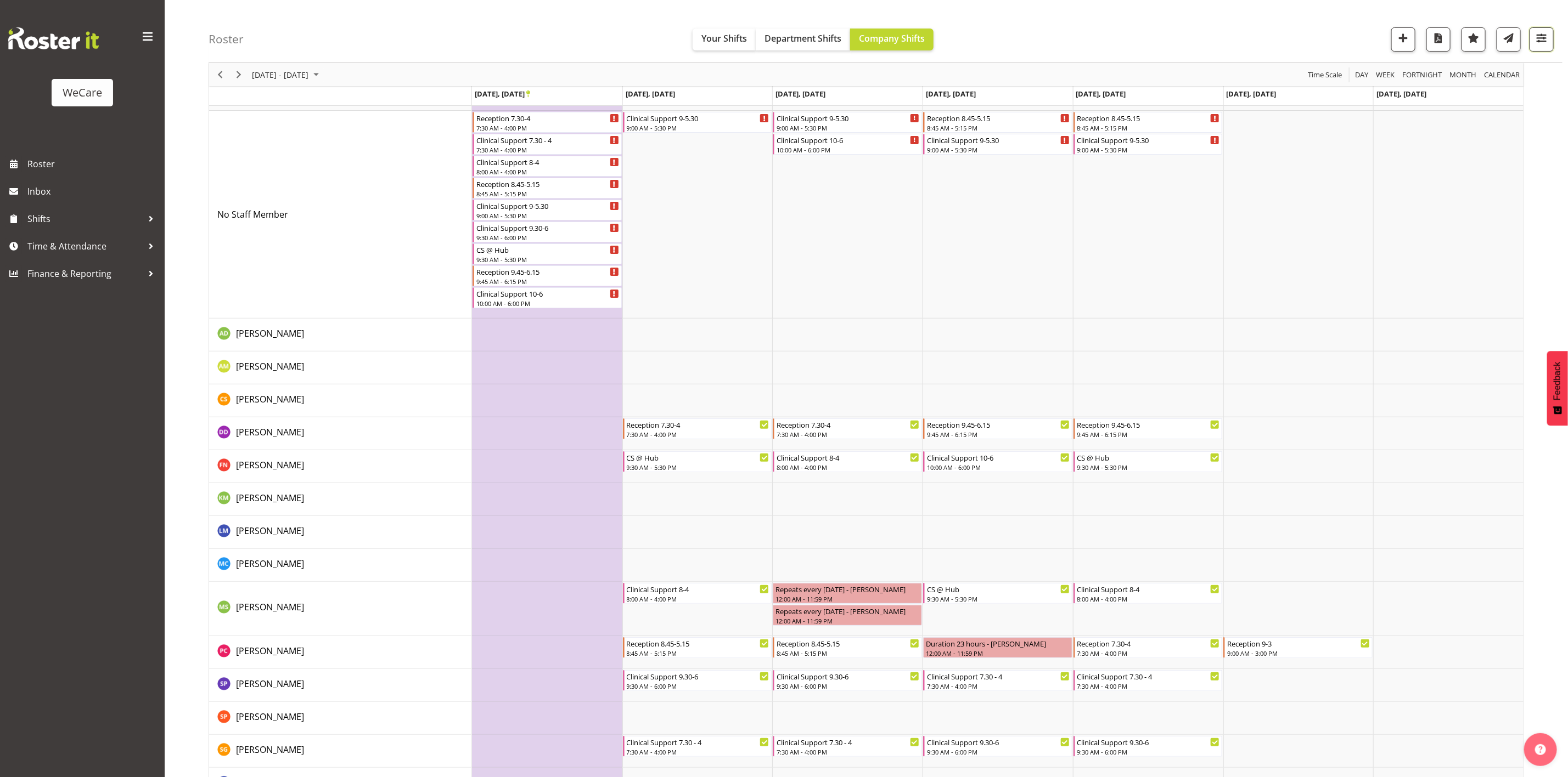
click at [1546, 37] on span "button" at bounding box center [1542, 38] width 15 height 14
click at [1221, 27] on div "Roster Your Shifts Department Shifts Company Shifts 1 Locations Clear Business …" at bounding box center [885, 32] width 1354 height 63
click at [1537, 42] on span "button" at bounding box center [1542, 38] width 15 height 14
click at [1468, 267] on span "Show all users" at bounding box center [1466, 270] width 59 height 12
click at [1413, 267] on input "Show all users Show only rostered employees" at bounding box center [1410, 269] width 7 height 7
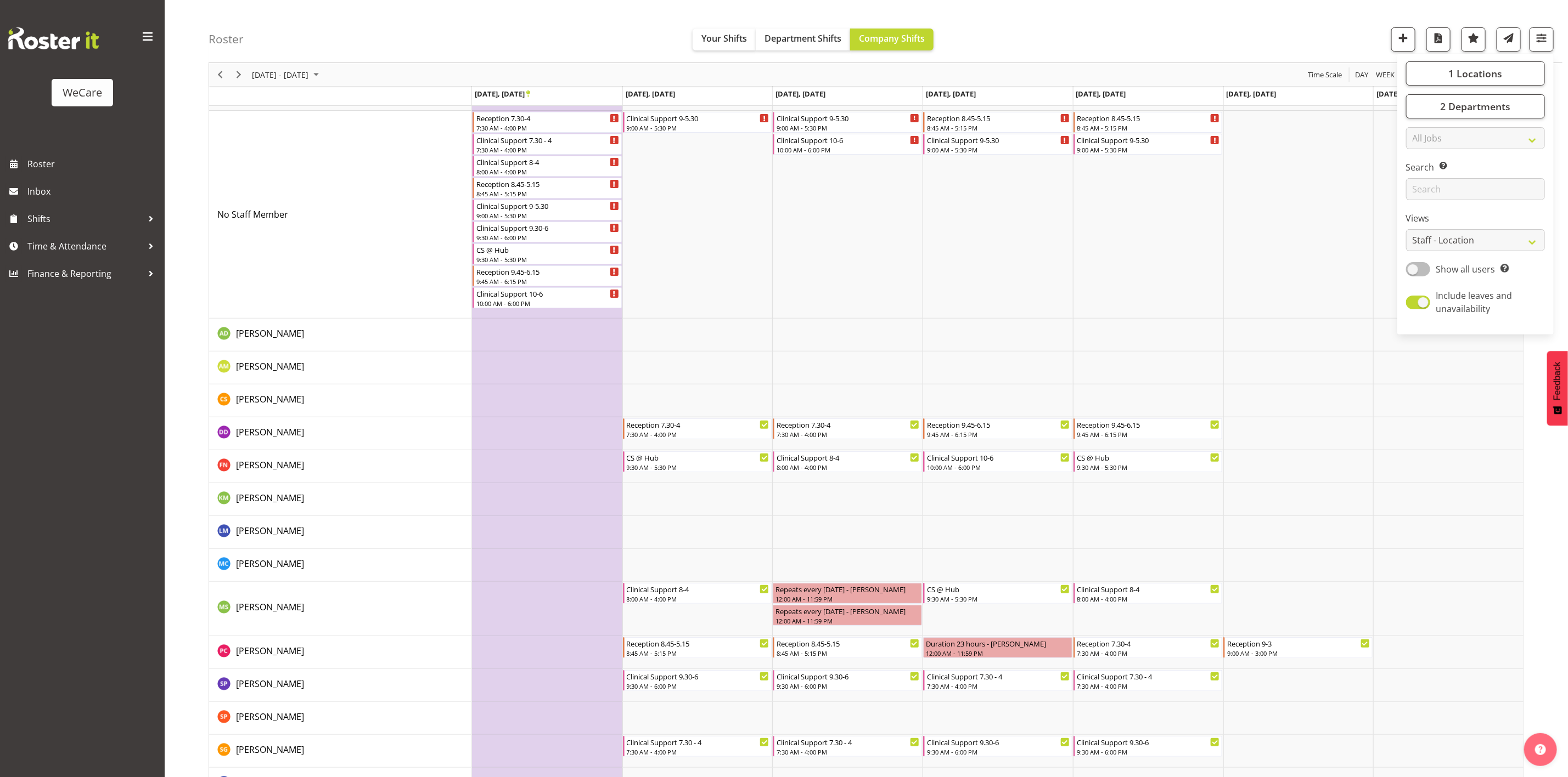
checkbox input "true"
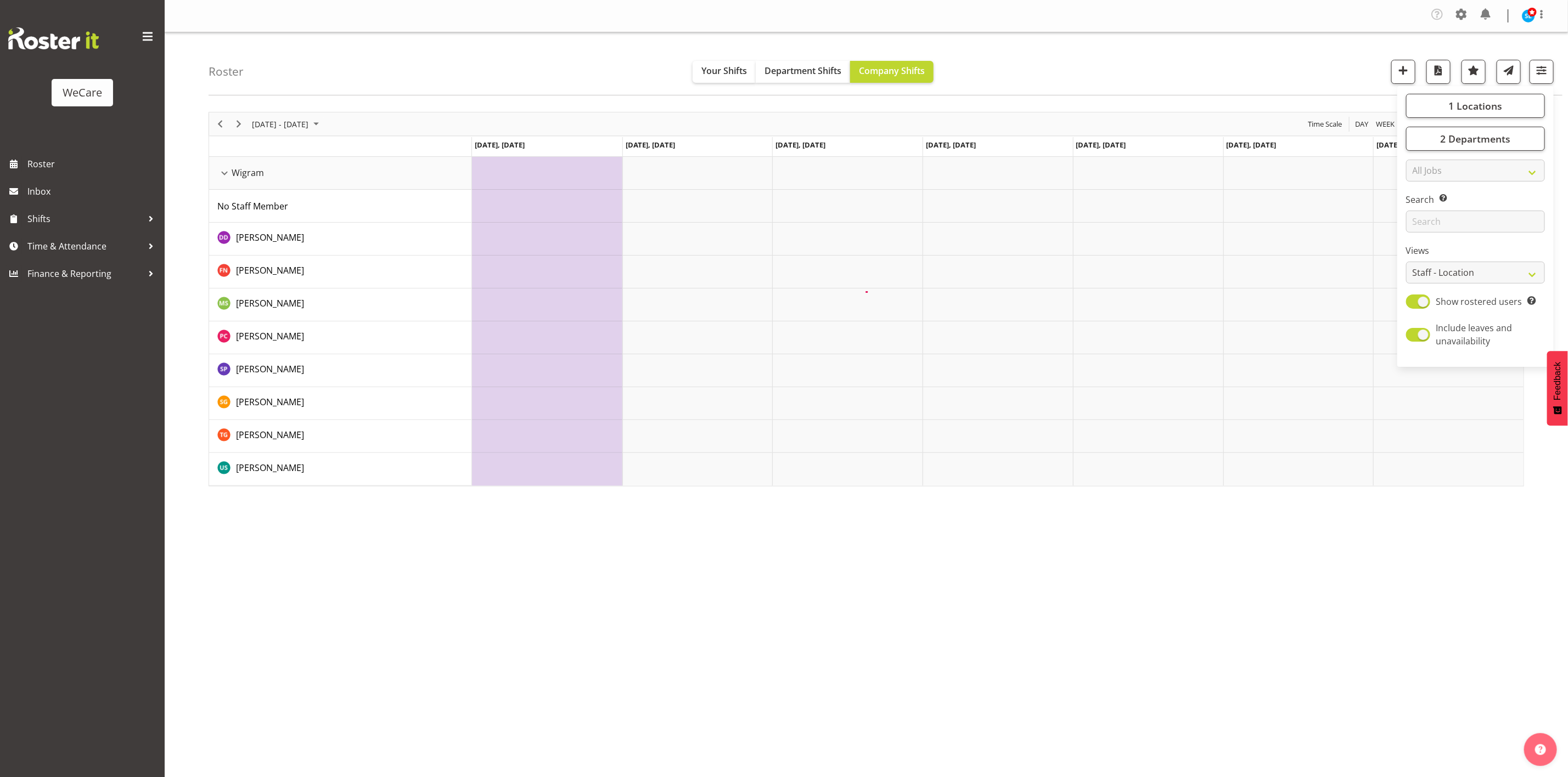
scroll to position [0, 0]
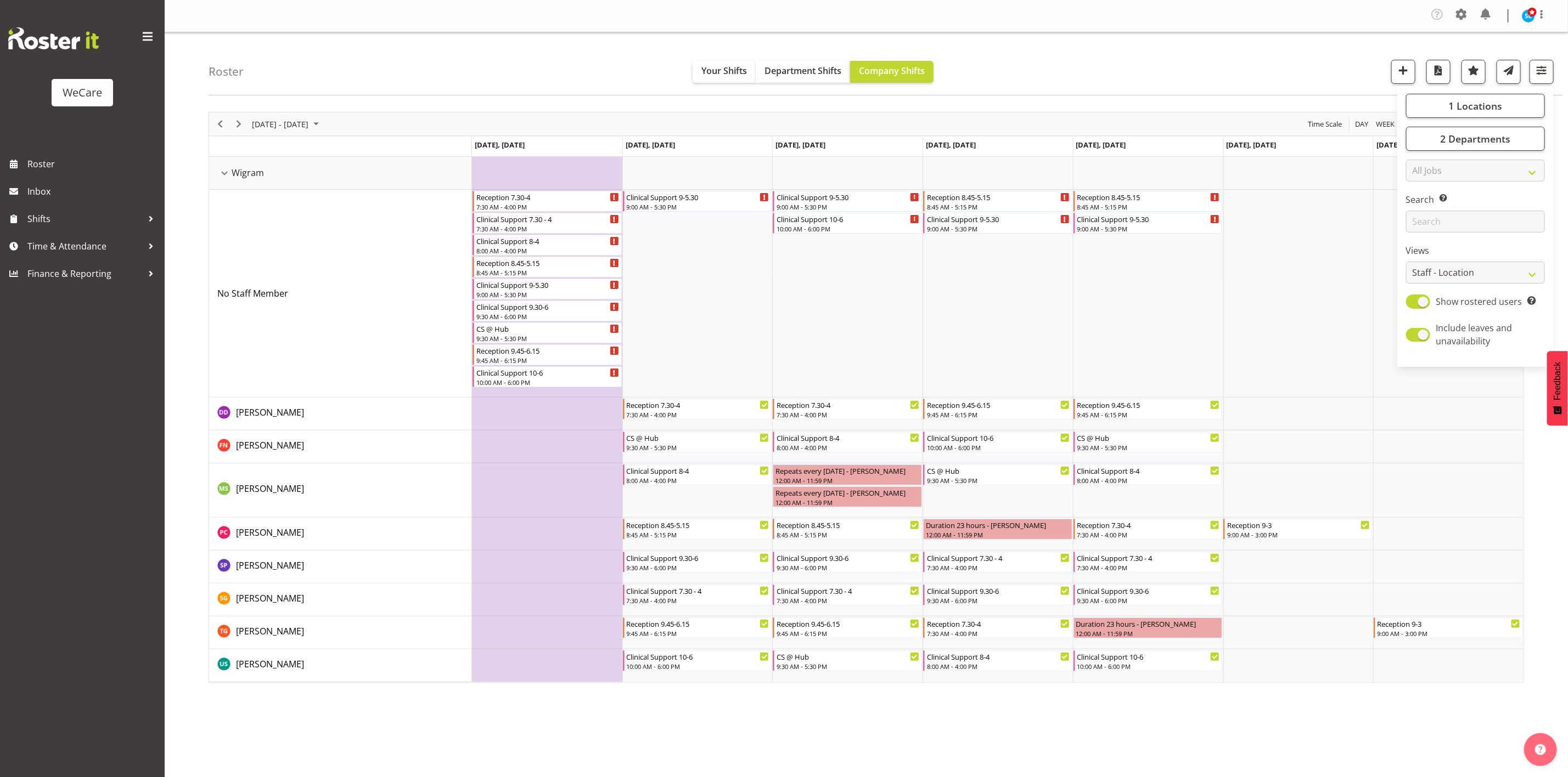
click at [1269, 49] on div "Roster Your Shifts Department Shifts Company Shifts 1 Locations Clear Business …" at bounding box center [885, 64] width 1354 height 63
click at [226, 129] on span "Previous" at bounding box center [220, 124] width 13 height 14
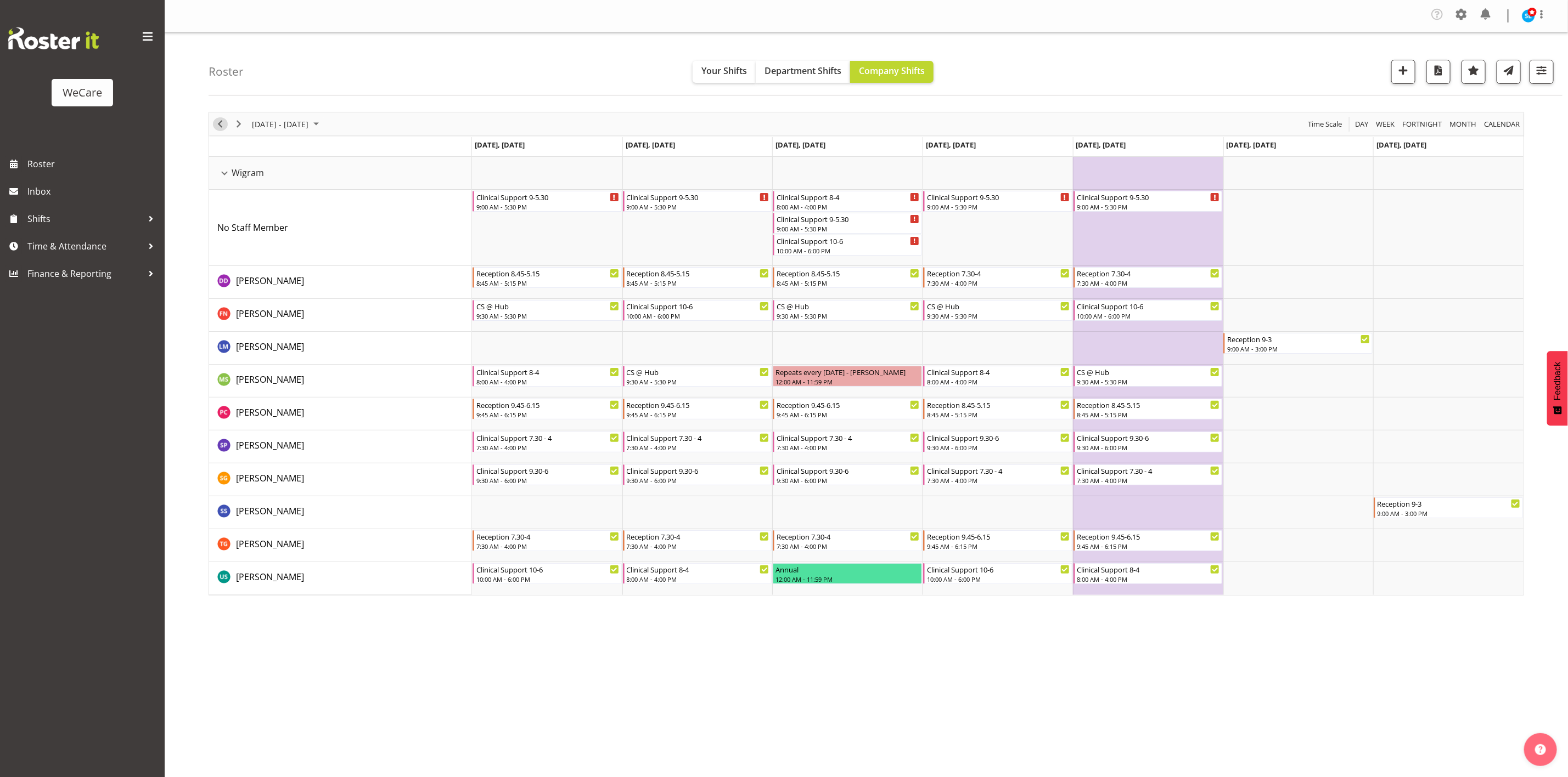
click at [221, 130] on span "Previous" at bounding box center [220, 124] width 13 height 14
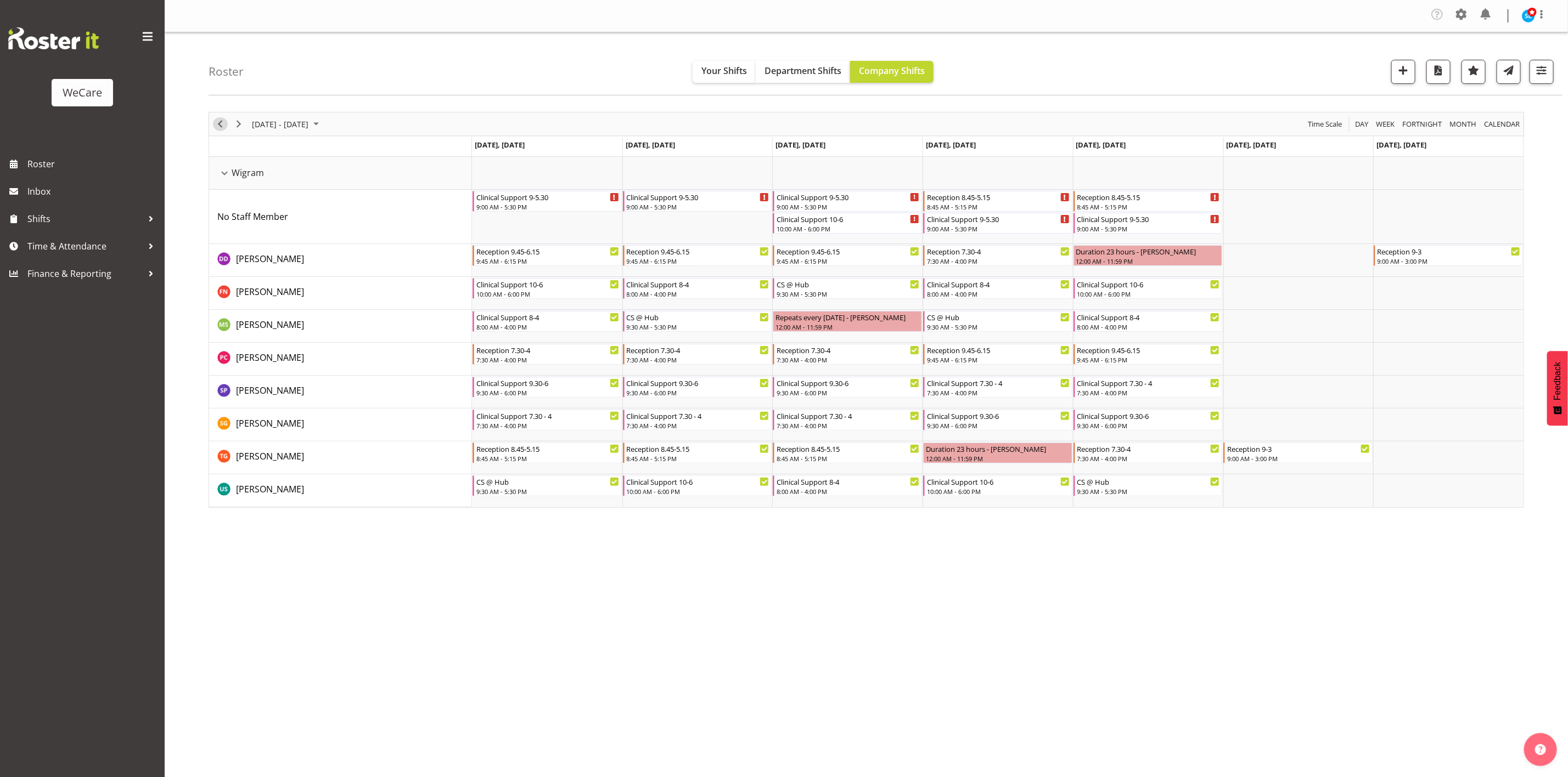
click at [221, 130] on span "Previous" at bounding box center [220, 124] width 13 height 14
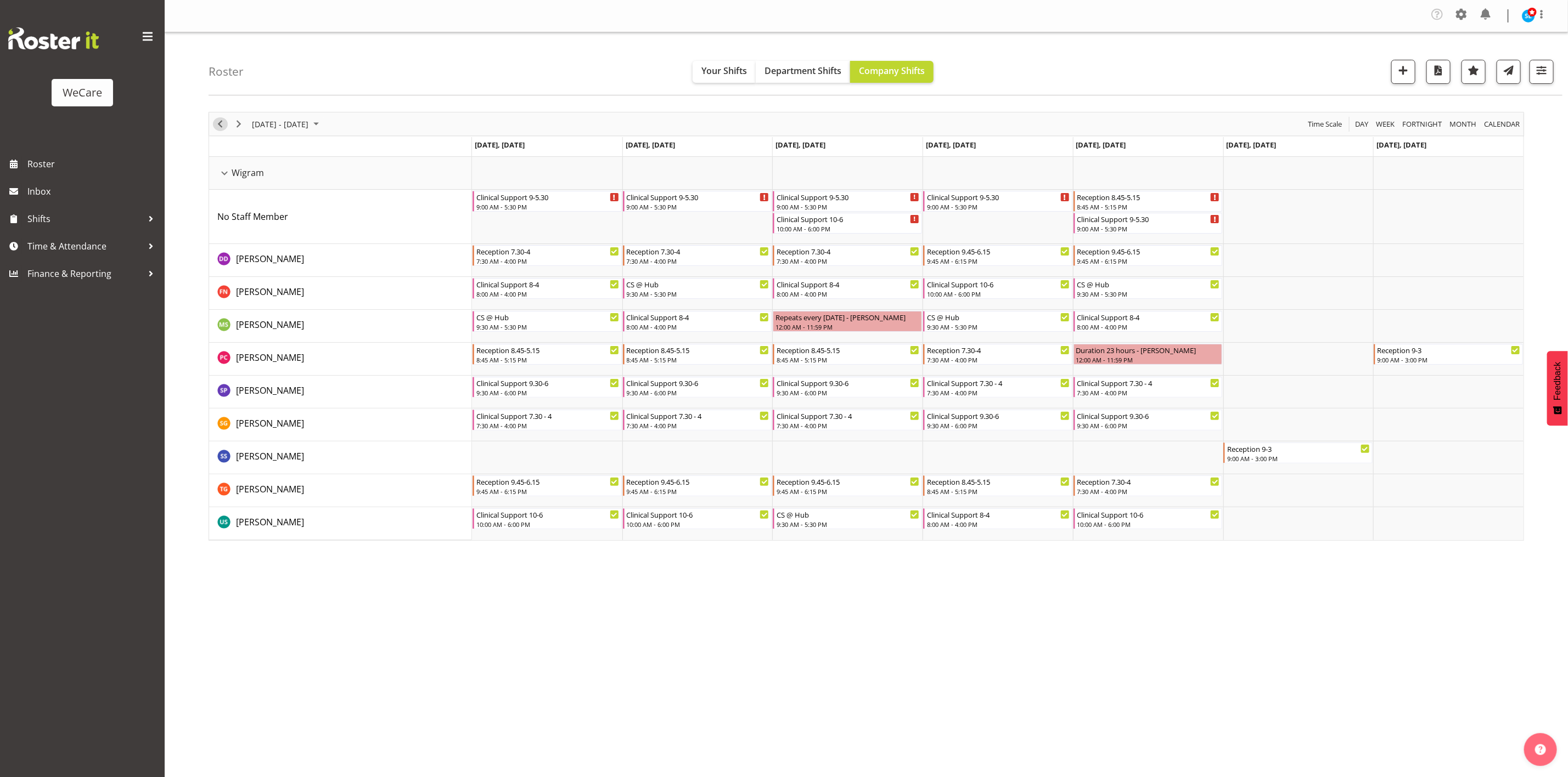
click at [216, 130] on div "Timeline Week of October 6, 2025" at bounding box center [220, 124] width 18 height 23
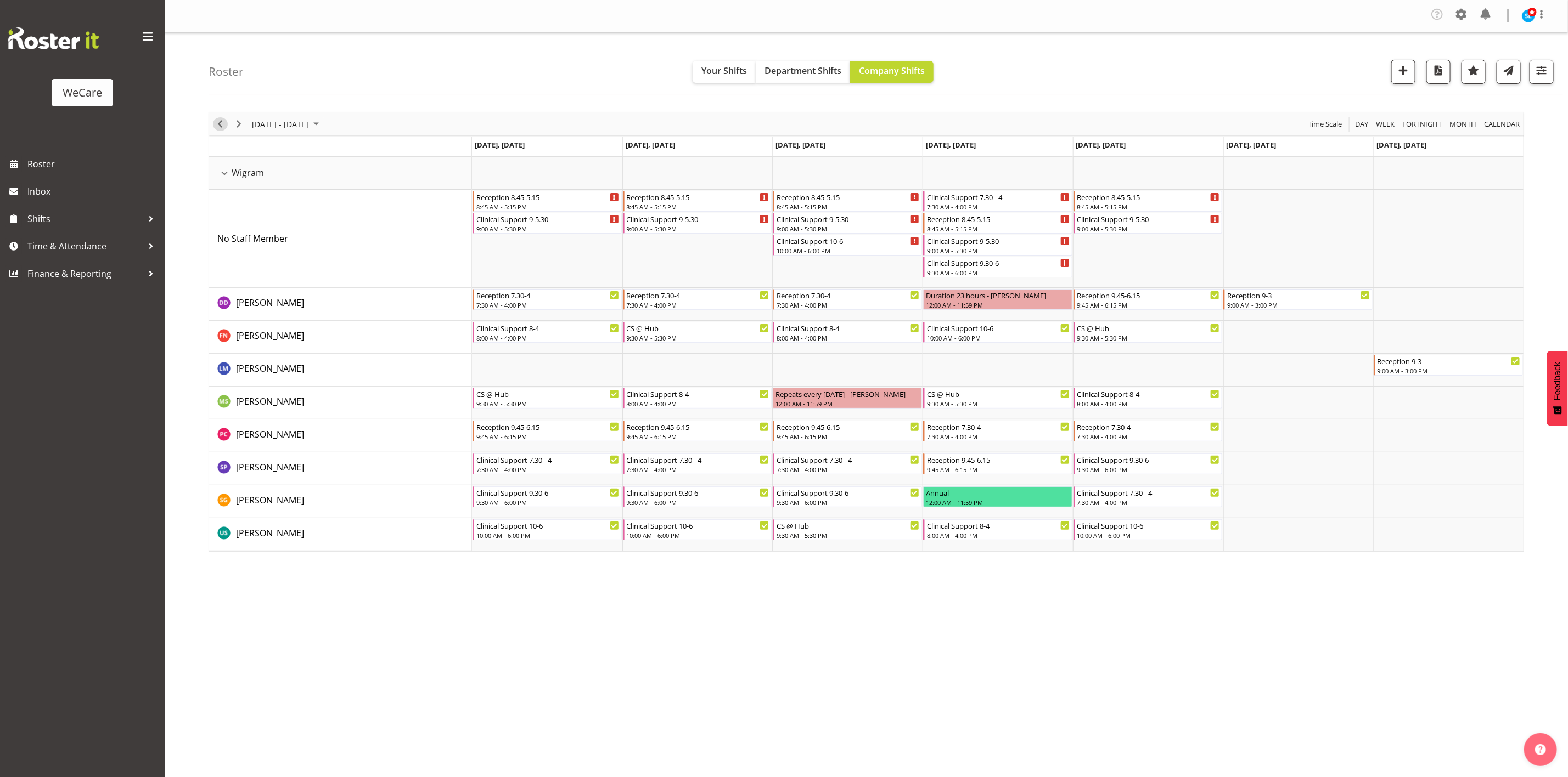
click at [224, 129] on span "Previous" at bounding box center [220, 124] width 13 height 14
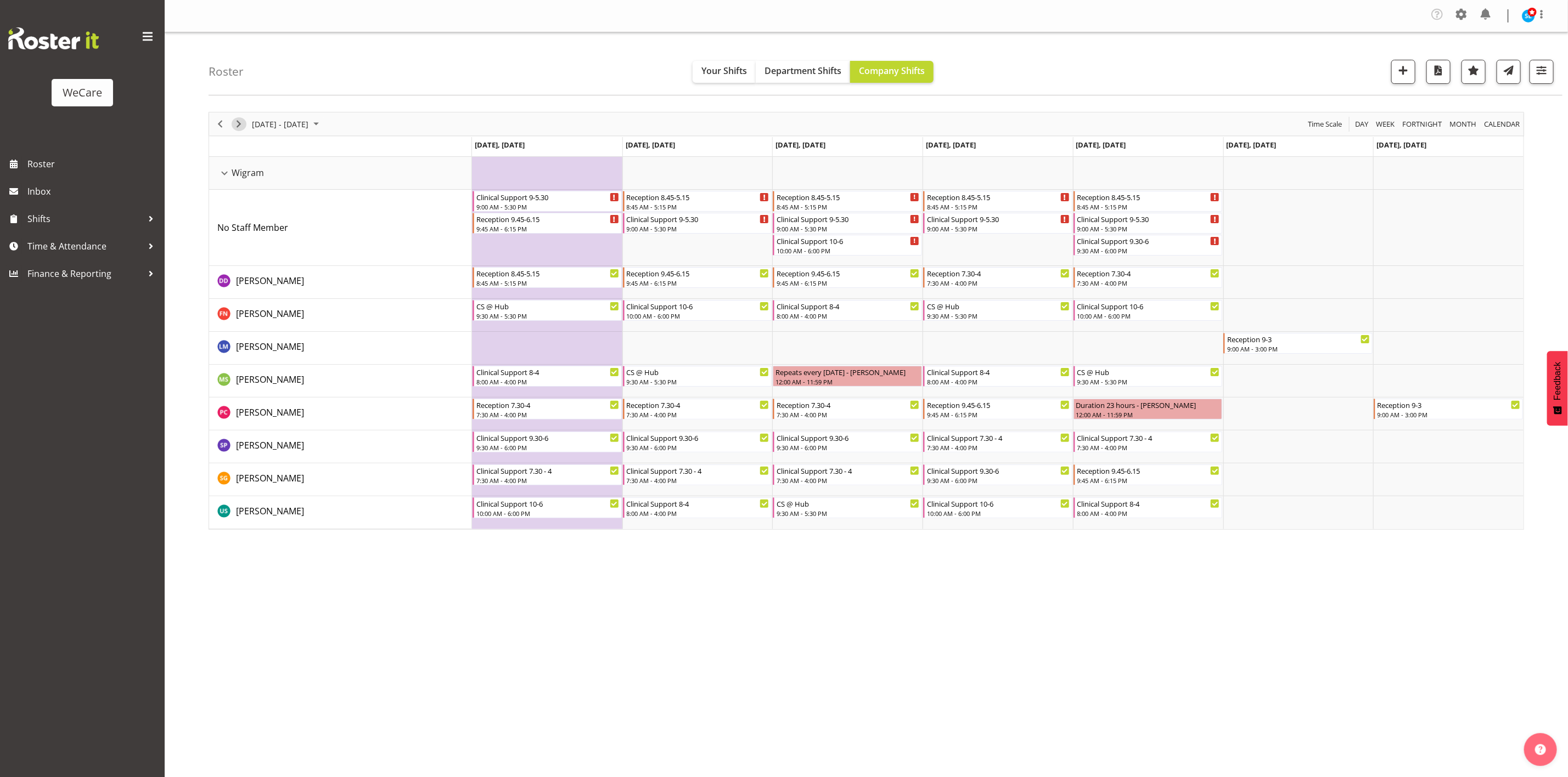
click at [242, 120] on span "Next" at bounding box center [239, 124] width 13 height 14
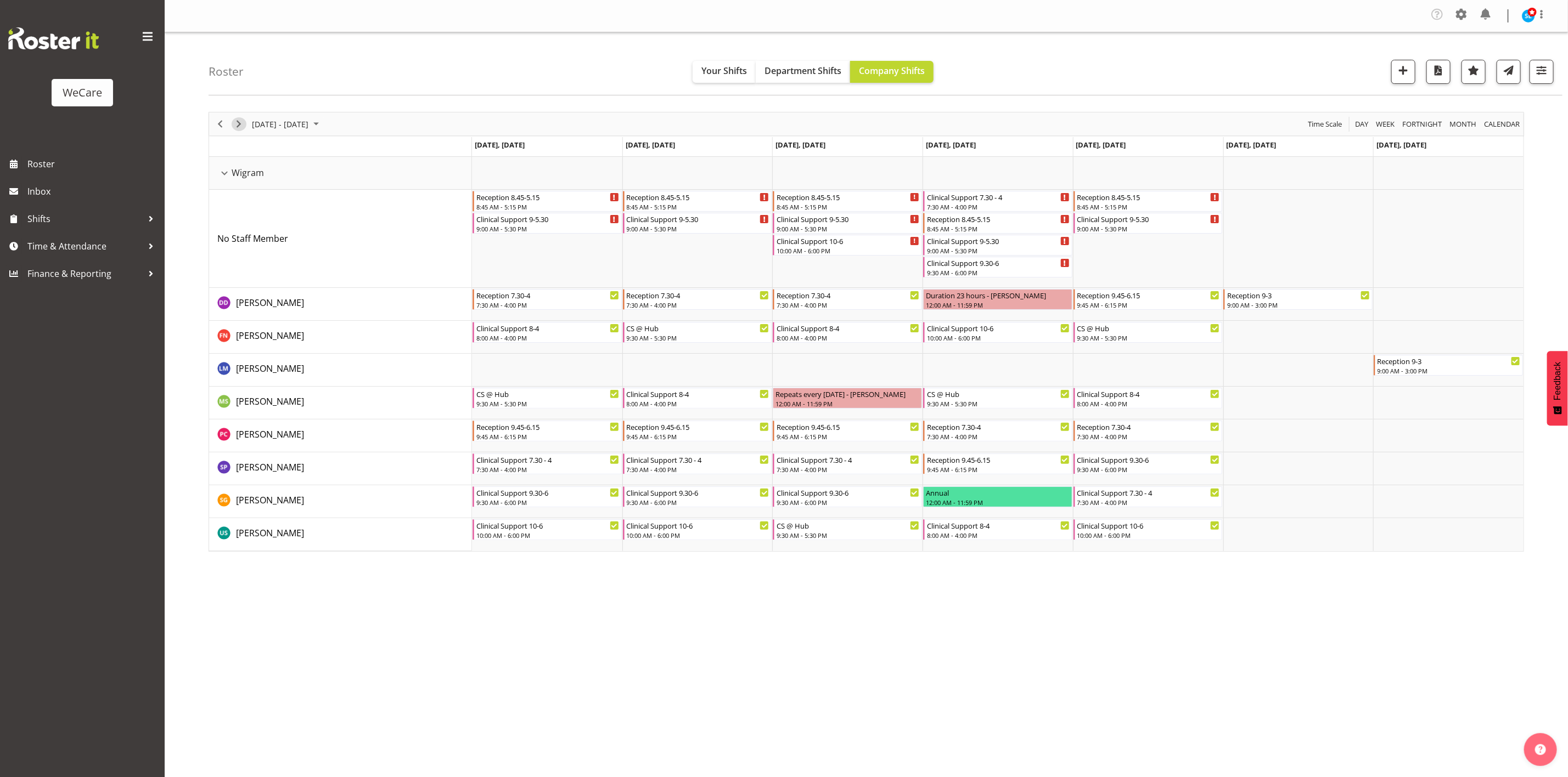
click at [244, 127] on span "Next" at bounding box center [239, 124] width 13 height 14
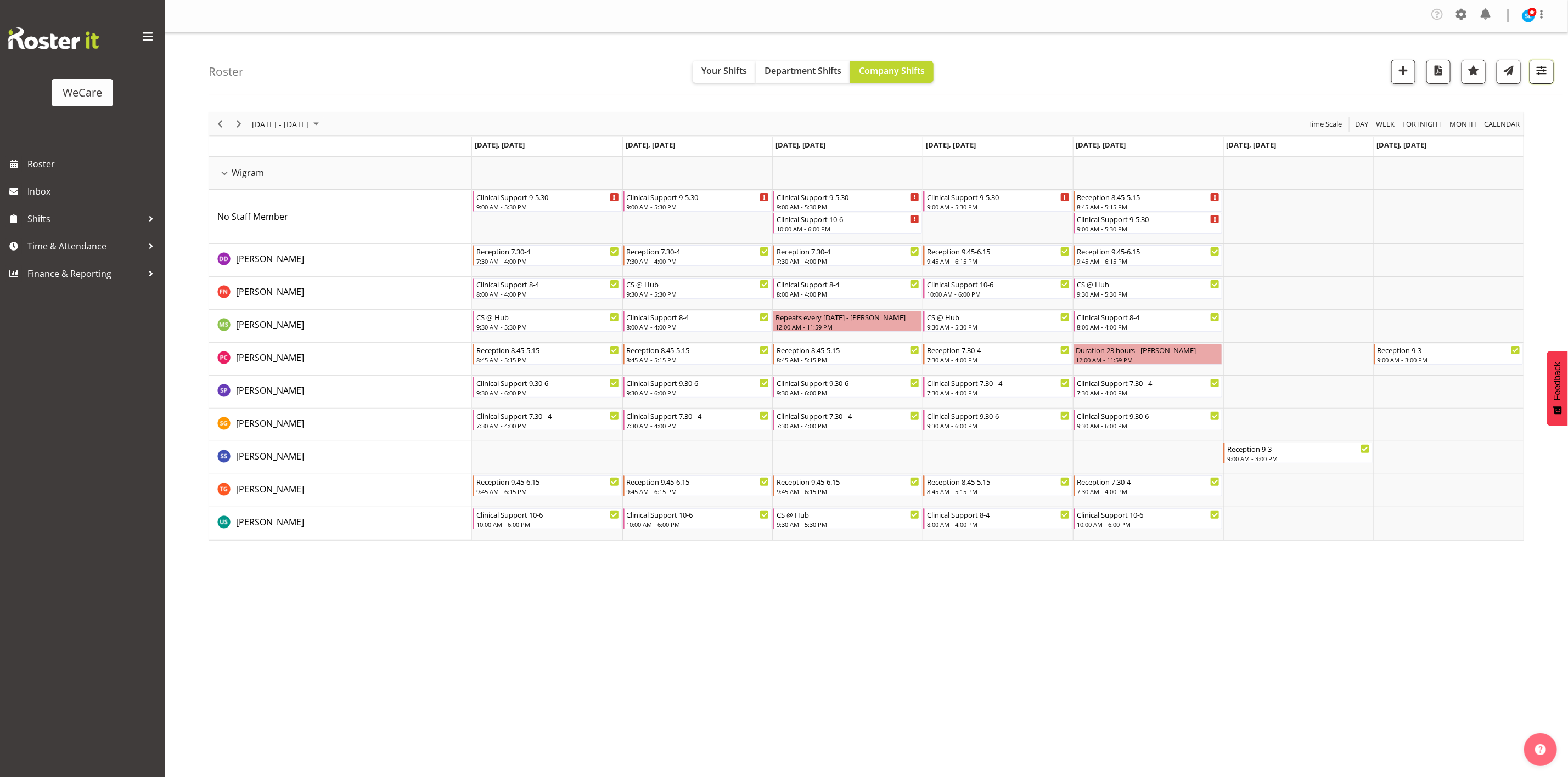
click at [1545, 71] on span "button" at bounding box center [1542, 71] width 15 height 14
click at [1478, 136] on span "2 Departments" at bounding box center [1475, 139] width 71 height 13
click at [1461, 105] on span "1 Locations" at bounding box center [1476, 106] width 54 height 13
click at [1420, 229] on span at bounding box center [1419, 225] width 9 height 9
click at [1420, 229] on input "Wigram" at bounding box center [1418, 225] width 7 height 7
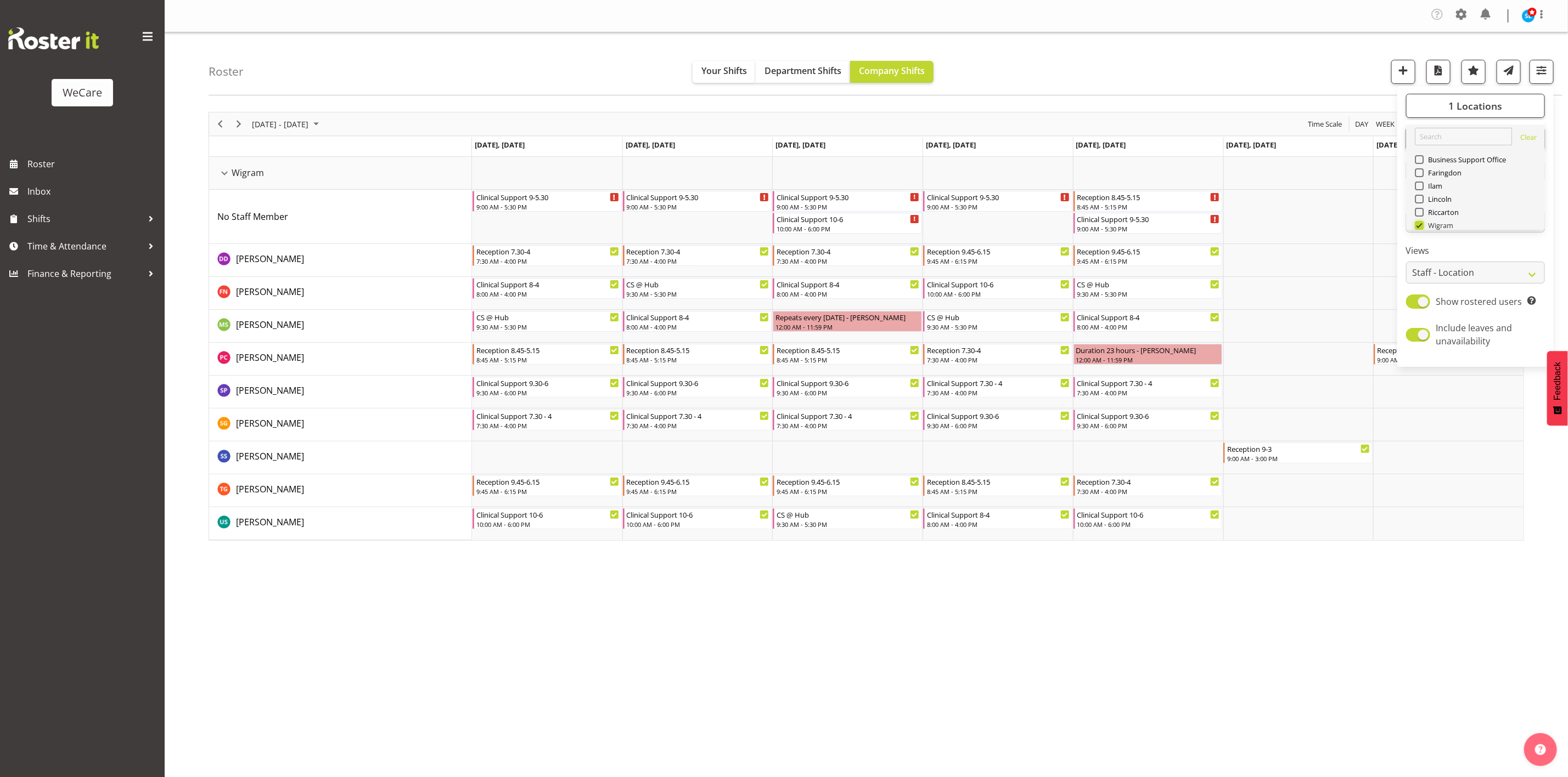
checkbox input "false"
click at [1418, 173] on span at bounding box center [1419, 173] width 9 height 9
click at [1418, 173] on input "Faringdon" at bounding box center [1418, 173] width 7 height 7
checkbox input "true"
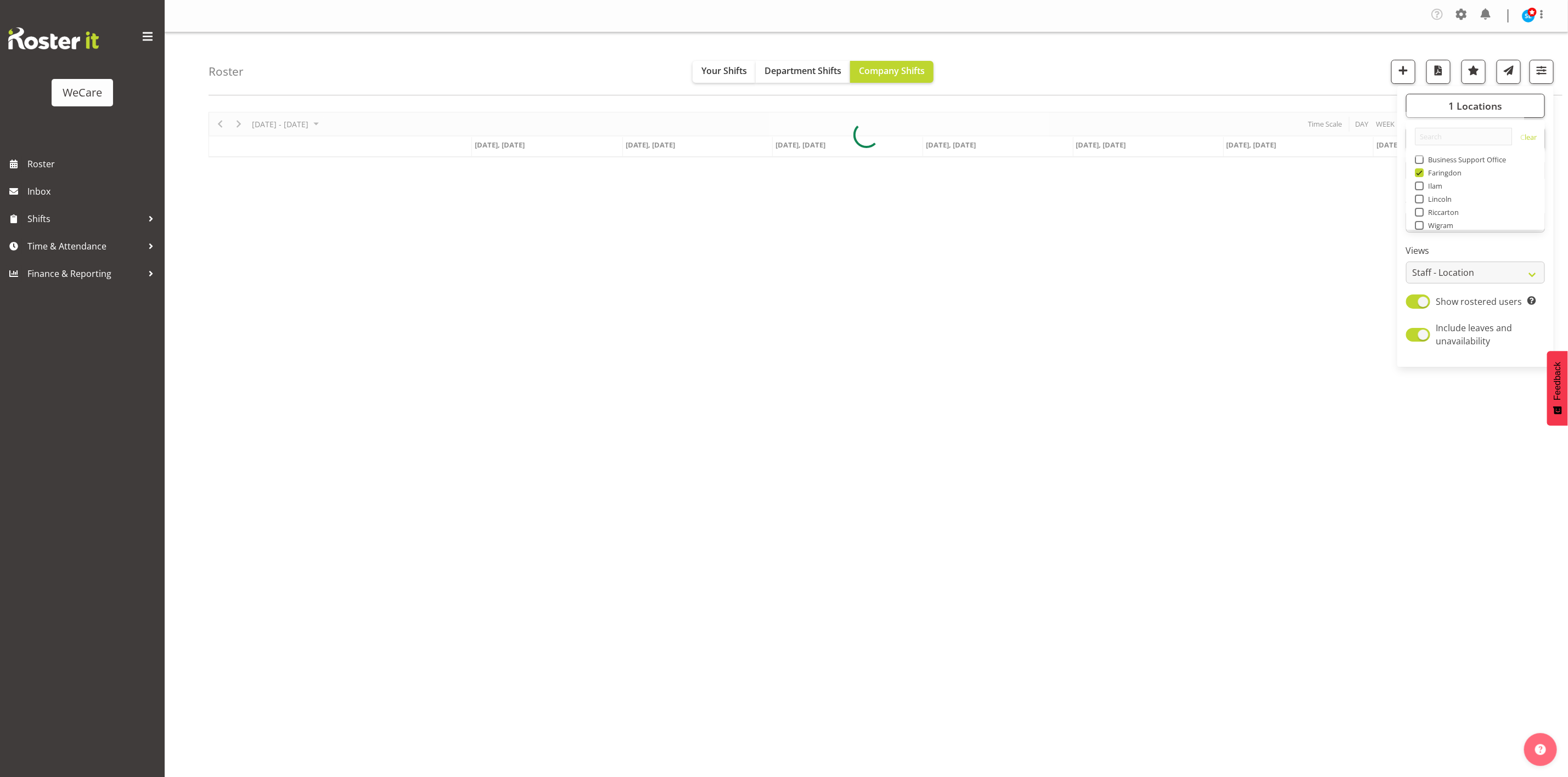
drag, startPoint x: 690, startPoint y: 430, endPoint x: 603, endPoint y: 522, distance: 126.6
click at [619, 494] on div "October 06 - 12, 2025 Today Day Week Fortnight Month calendar Month Agenda Time…" at bounding box center [888, 323] width 1360 height 439
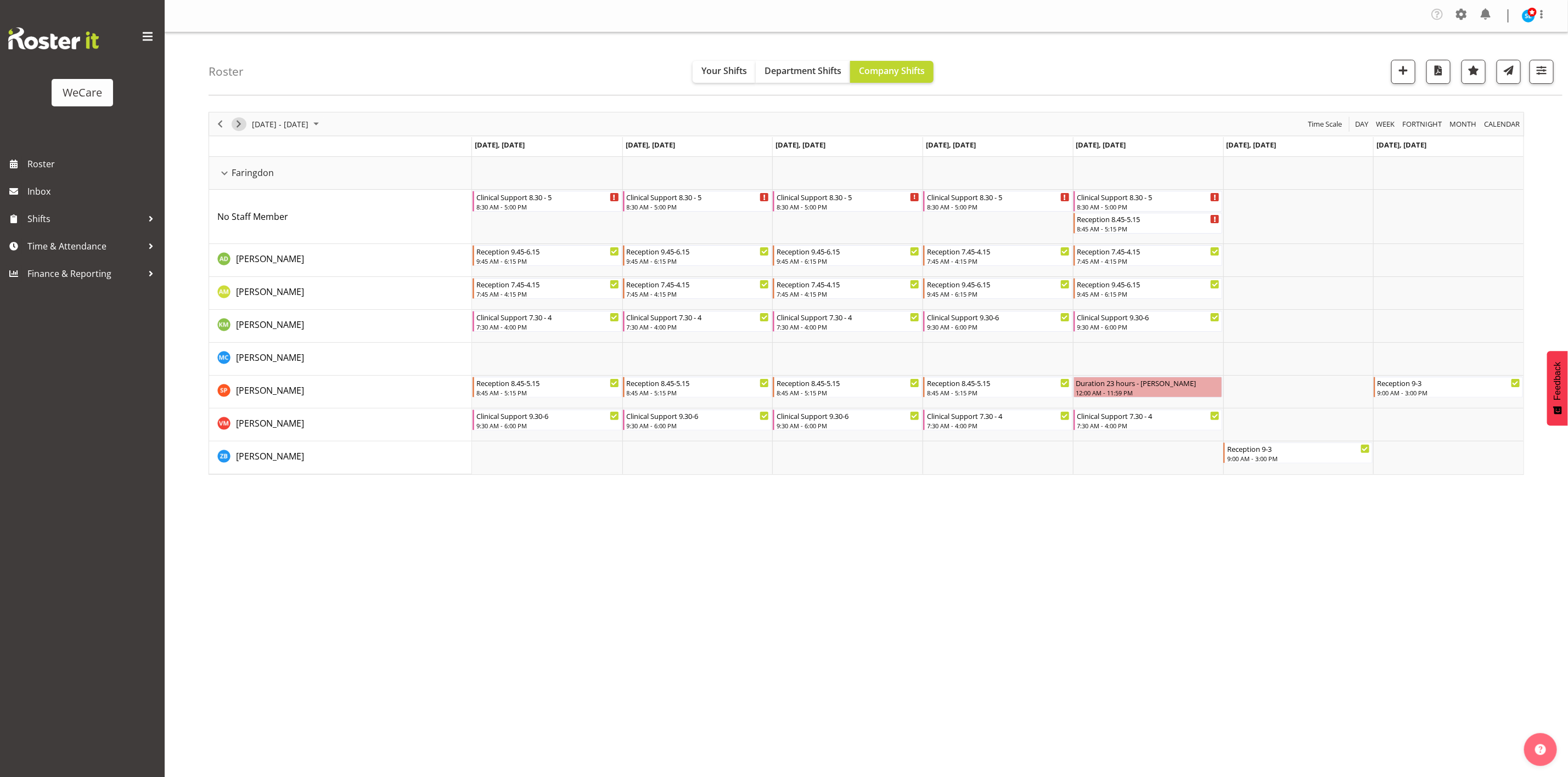
click at [239, 122] on span "Next" at bounding box center [239, 124] width 13 height 14
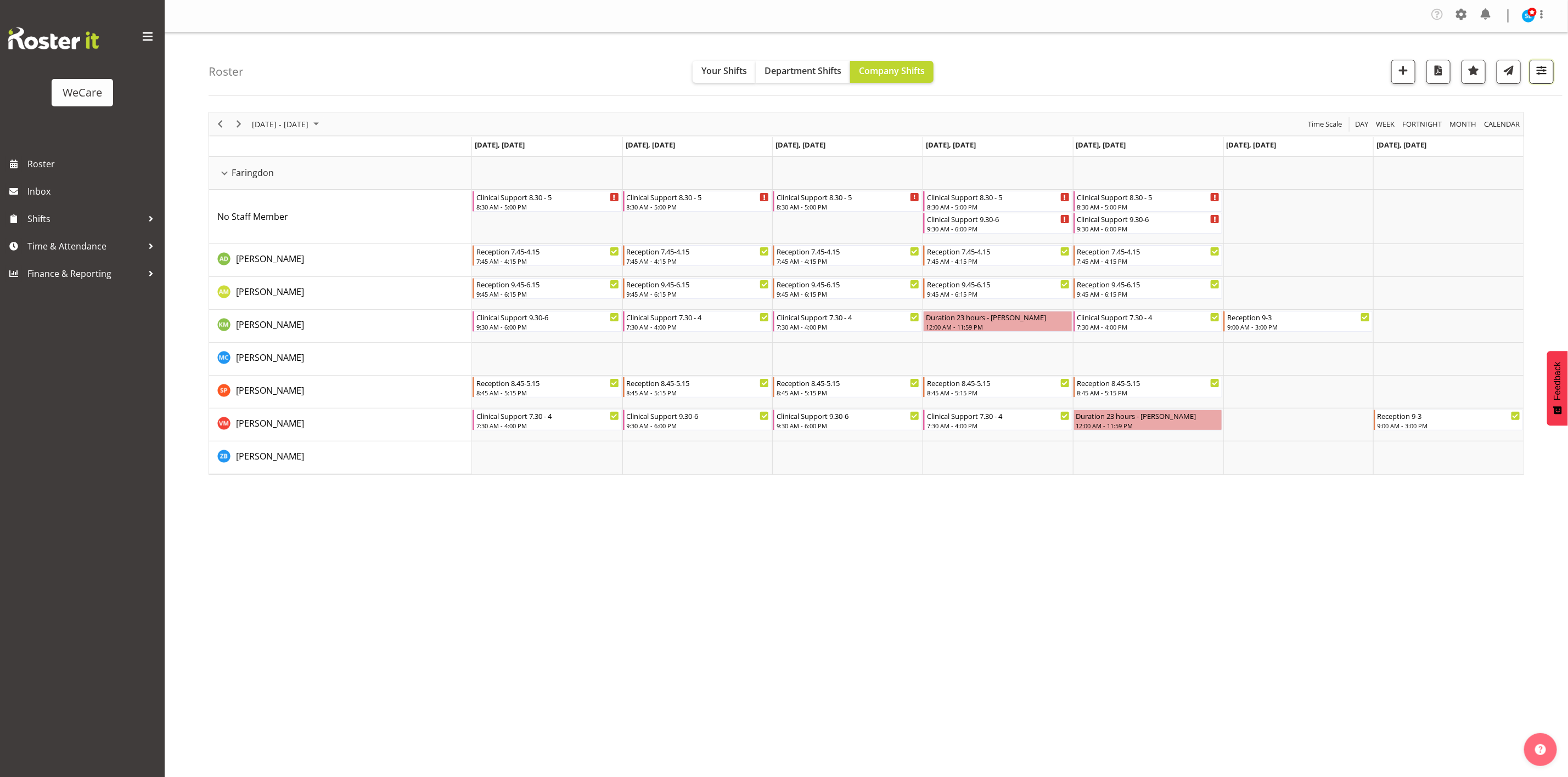
click at [1544, 76] on span "button" at bounding box center [1542, 71] width 15 height 14
click at [1501, 140] on span "2 Departments" at bounding box center [1475, 139] width 71 height 13
click at [1504, 104] on button "1 Locations" at bounding box center [1476, 105] width 139 height 24
click at [1225, 40] on div "Roster Your Shifts Department Shifts Company Shifts 1 Locations Clear Business …" at bounding box center [885, 64] width 1354 height 63
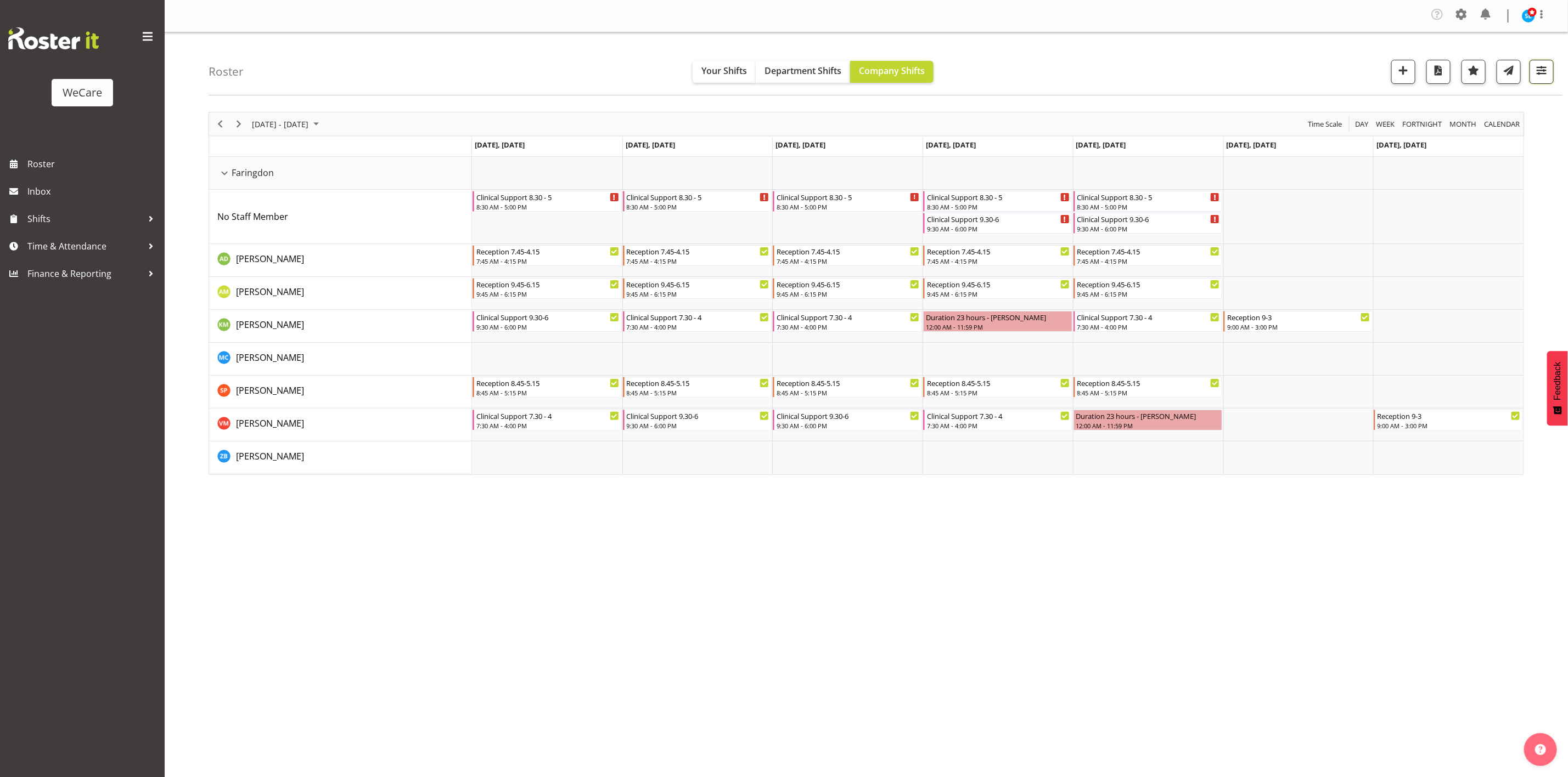
click at [1534, 68] on span "button" at bounding box center [1542, 71] width 15 height 14
click at [1515, 136] on button "2 Departments" at bounding box center [1476, 138] width 139 height 24
click at [1518, 136] on button "2 Departments" at bounding box center [1476, 138] width 139 height 24
click at [1507, 107] on button "1 Locations" at bounding box center [1476, 105] width 139 height 24
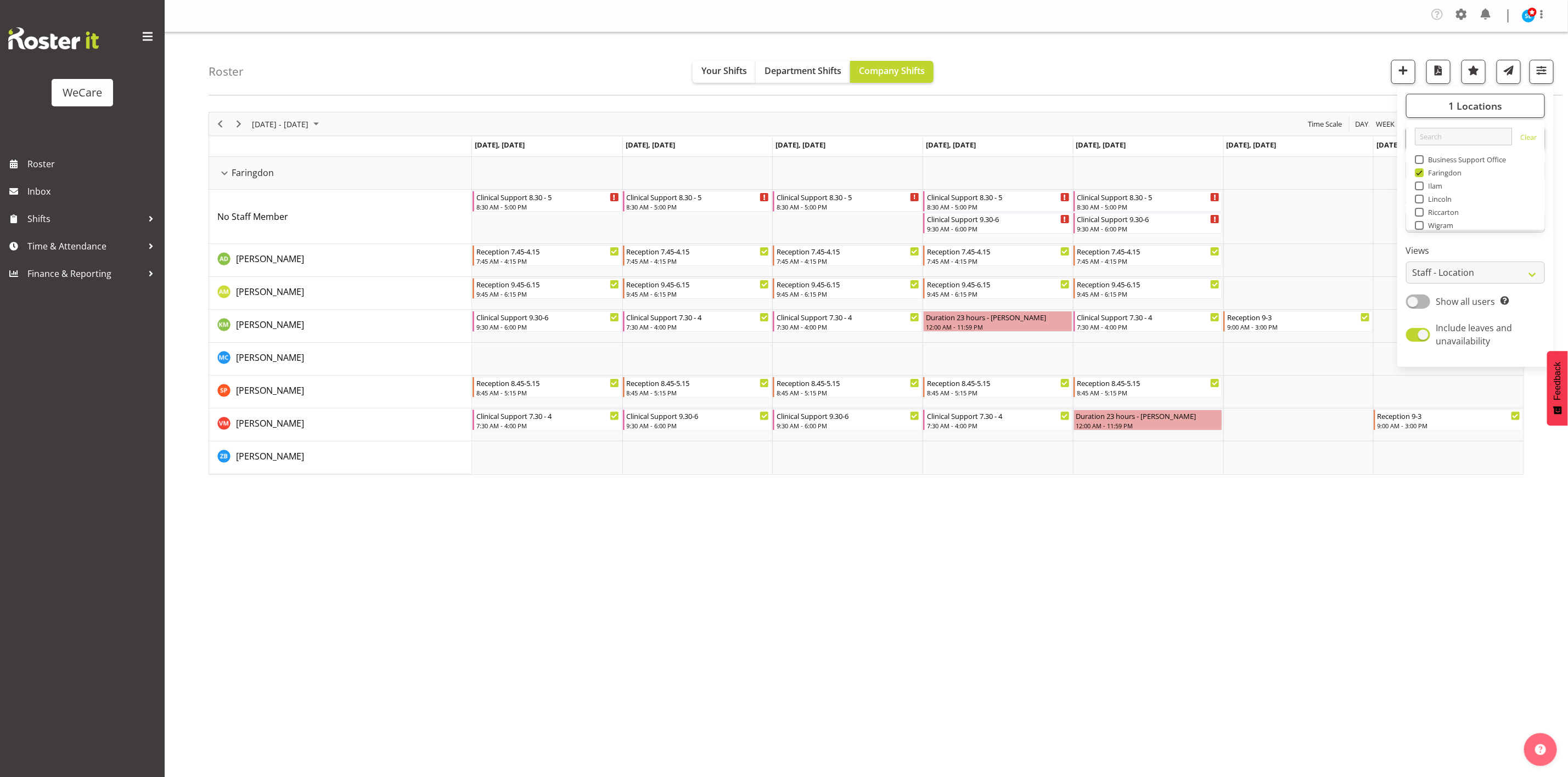
click at [1322, 81] on div "Roster Your Shifts Department Shifts Company Shifts 1 Locations Clear Business …" at bounding box center [885, 64] width 1354 height 63
click at [237, 123] on span "Next" at bounding box center [239, 124] width 13 height 14
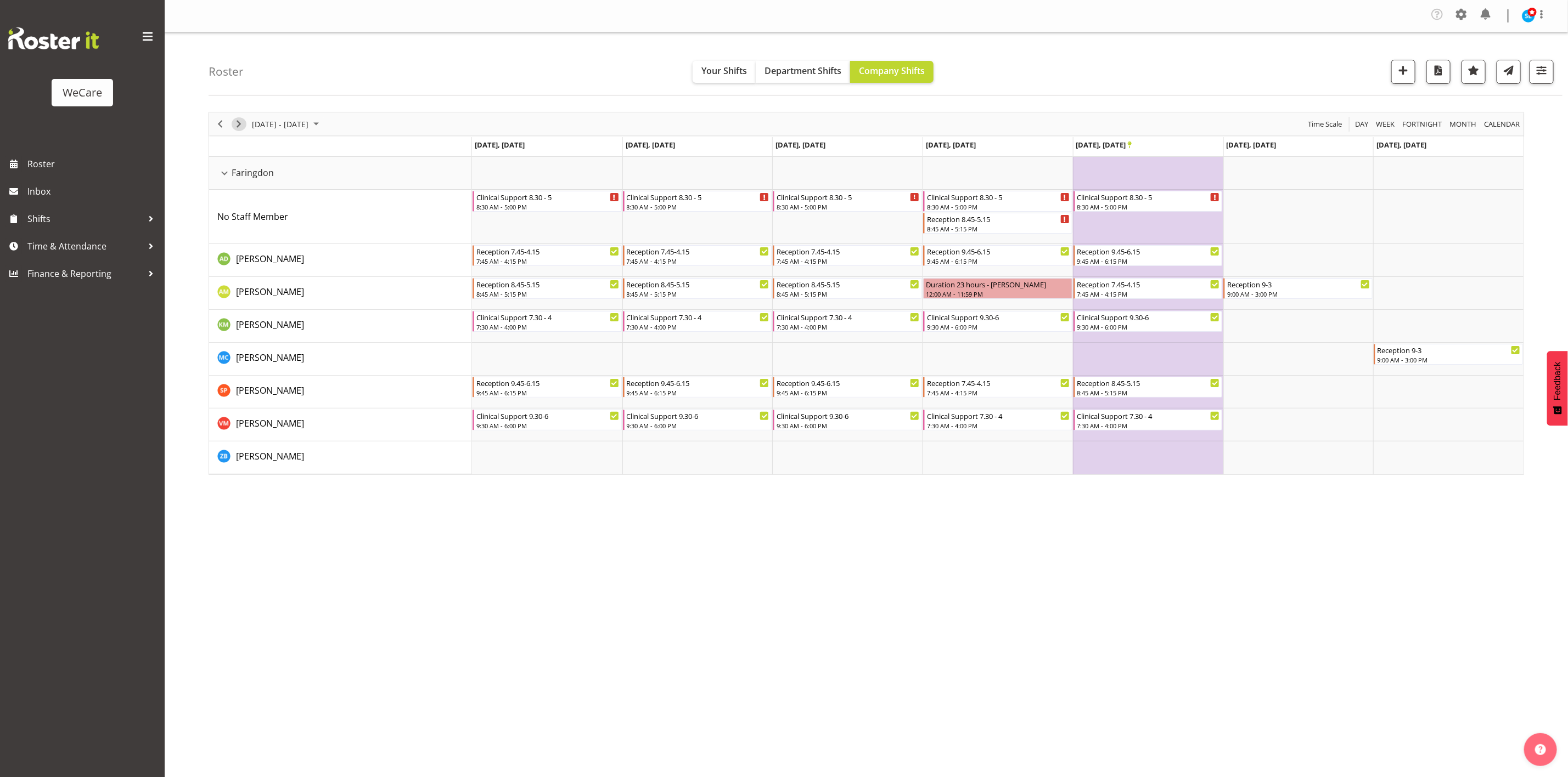
click at [239, 123] on span "Next" at bounding box center [239, 124] width 13 height 14
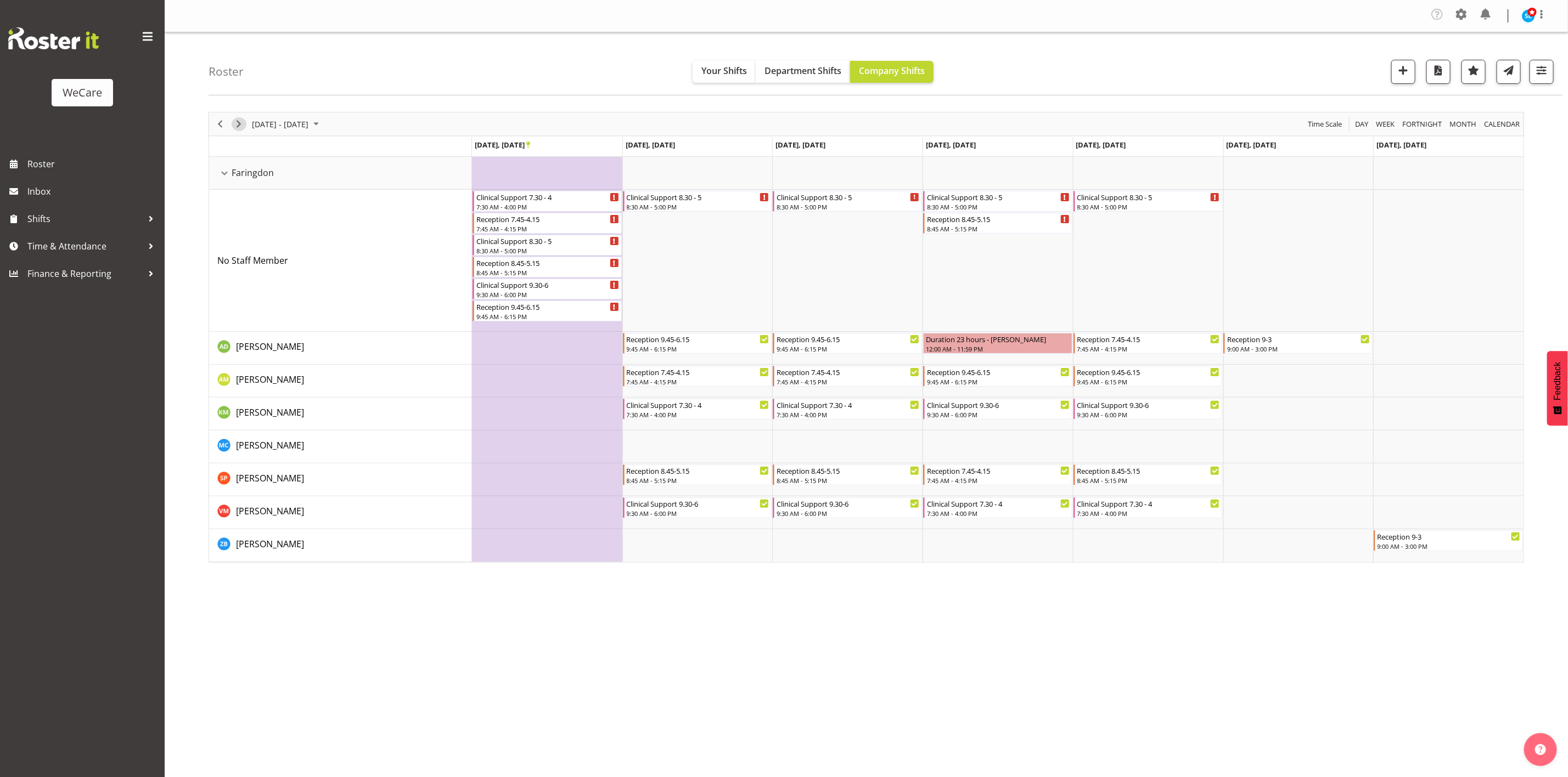
click at [239, 123] on span "Next" at bounding box center [239, 124] width 13 height 14
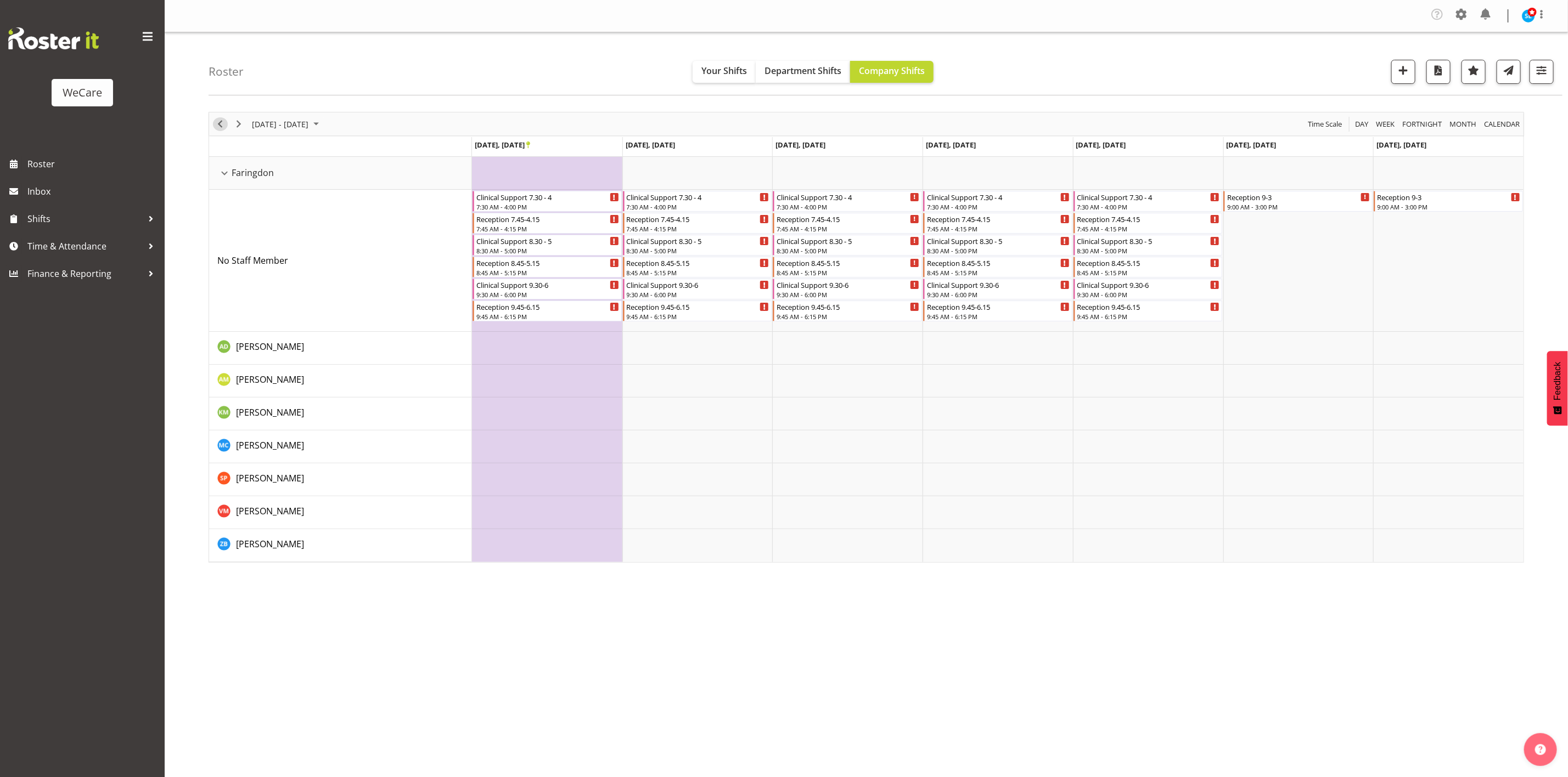
click at [216, 129] on span "Previous" at bounding box center [220, 124] width 13 height 14
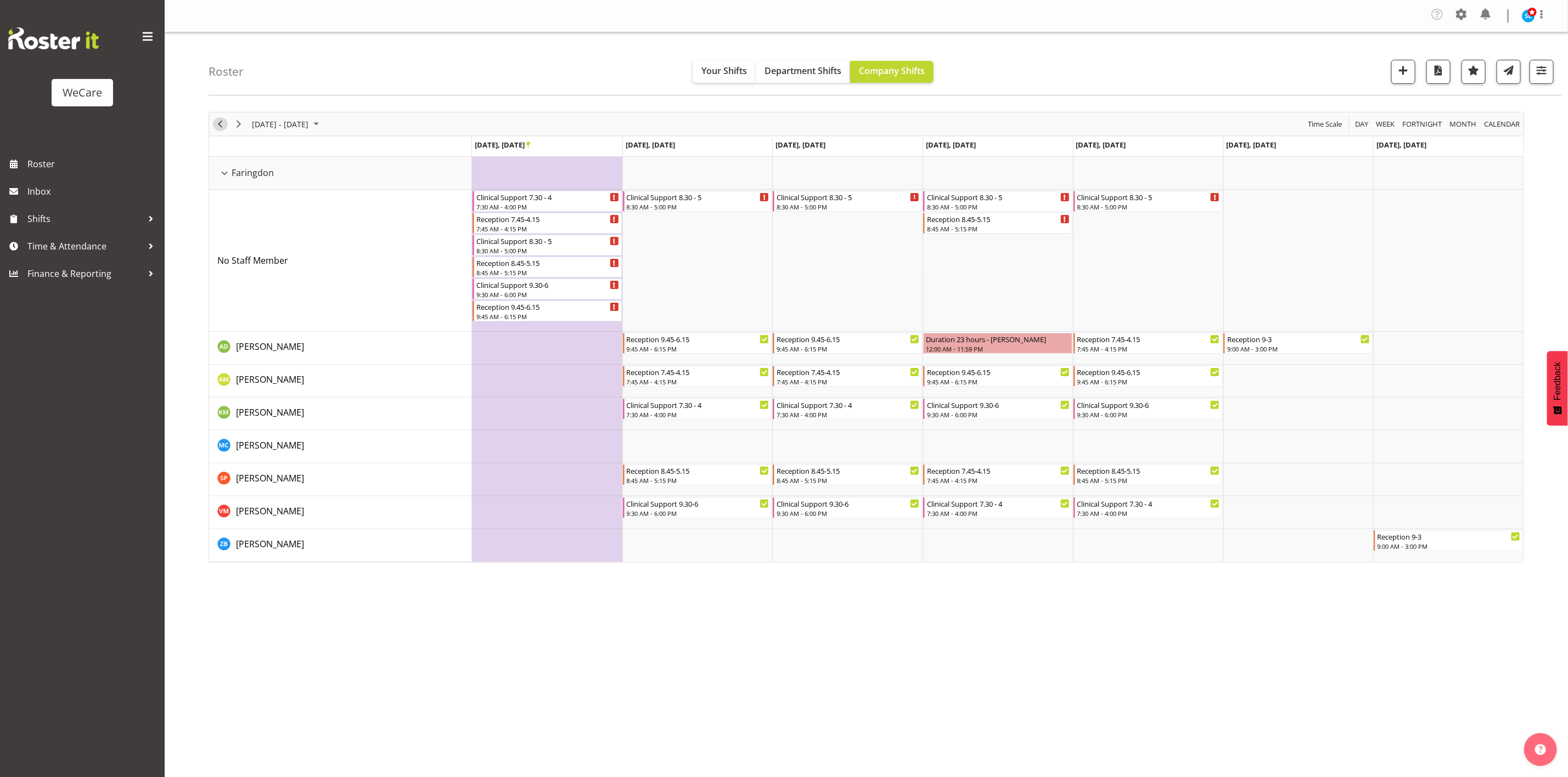
click at [214, 127] on span "Previous" at bounding box center [220, 124] width 13 height 14
